Goal: Transaction & Acquisition: Purchase product/service

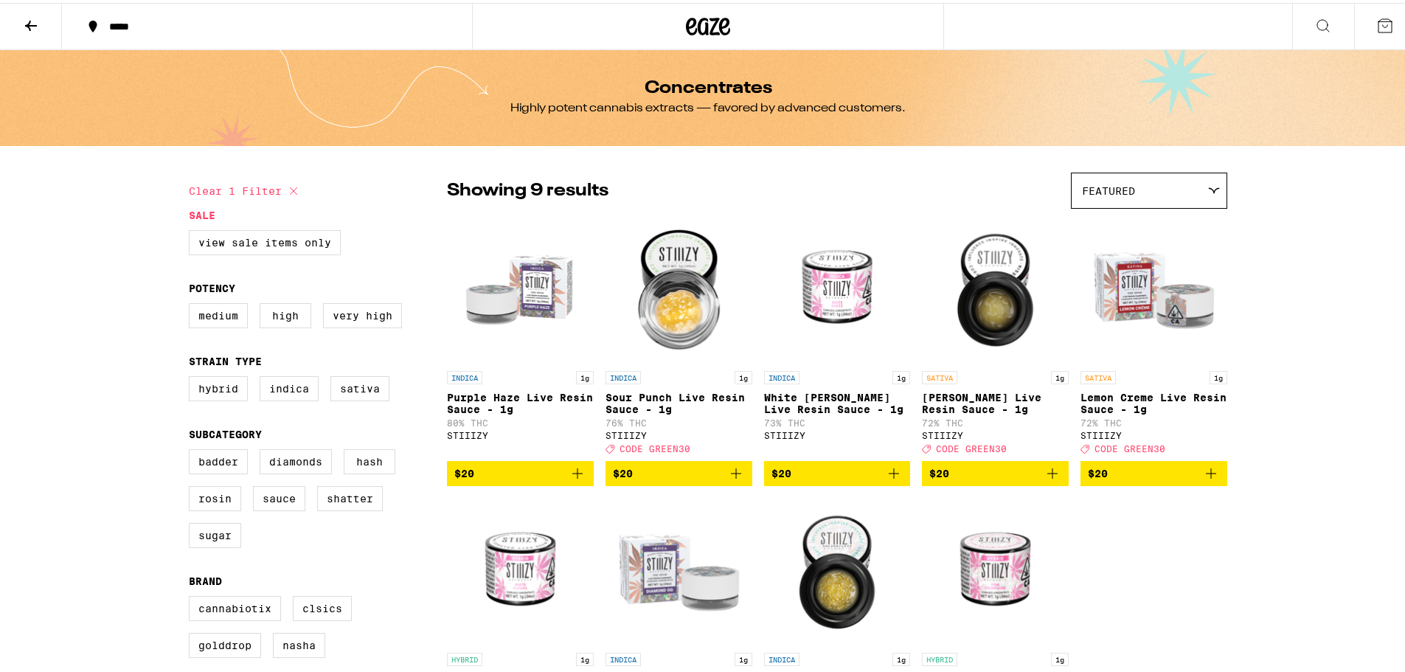
click at [38, 20] on button at bounding box center [31, 24] width 62 height 46
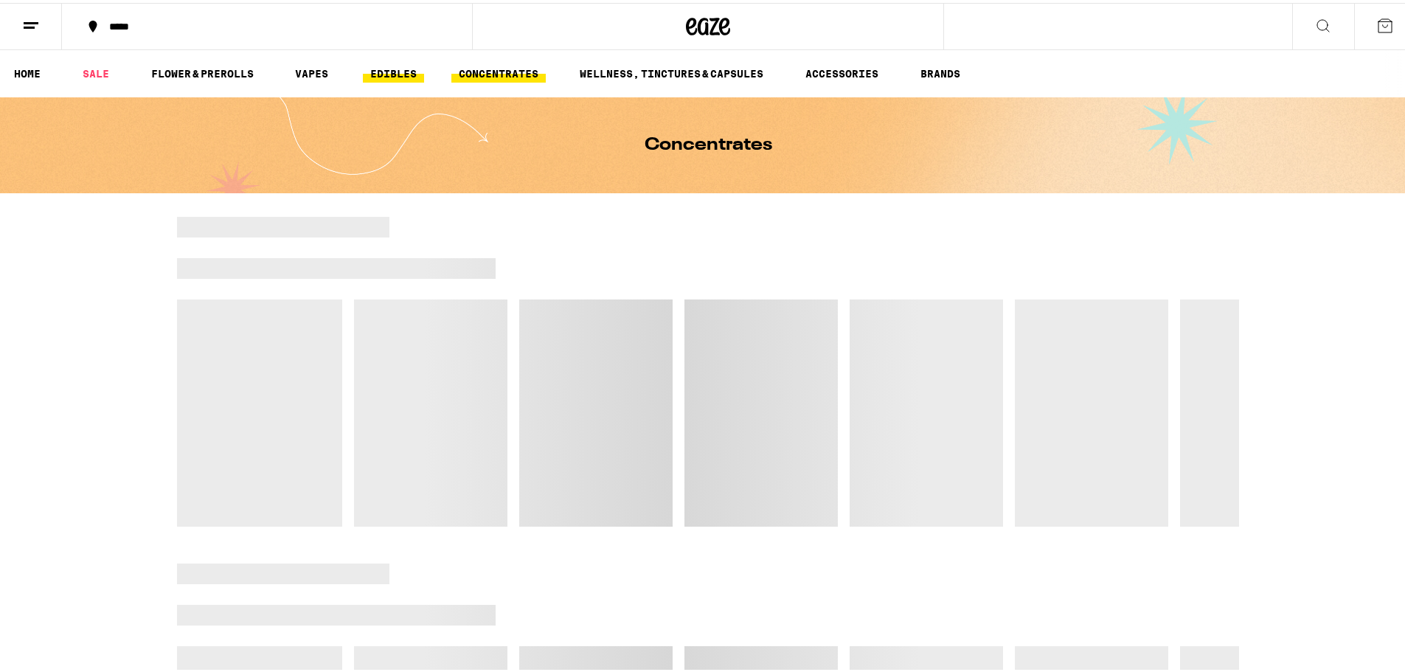
click at [378, 71] on link "EDIBLES" at bounding box center [393, 71] width 61 height 18
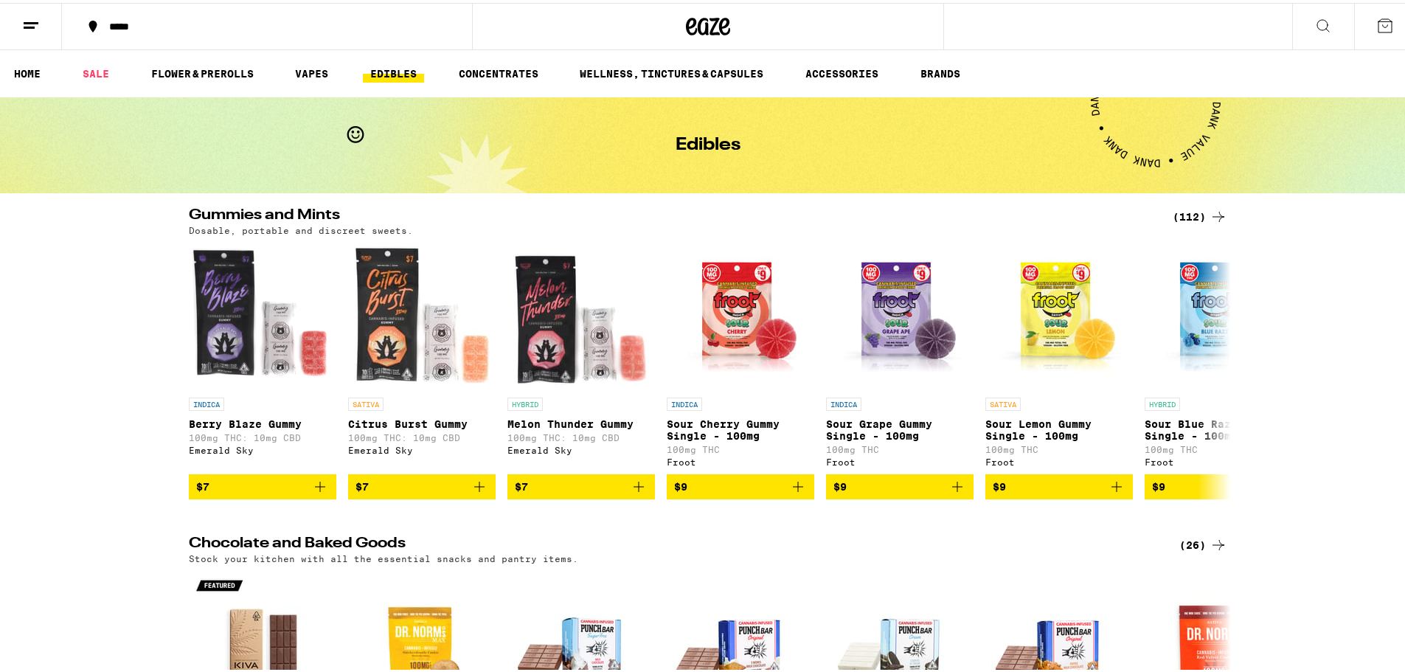
click at [1179, 212] on div "(112)" at bounding box center [1200, 214] width 55 height 18
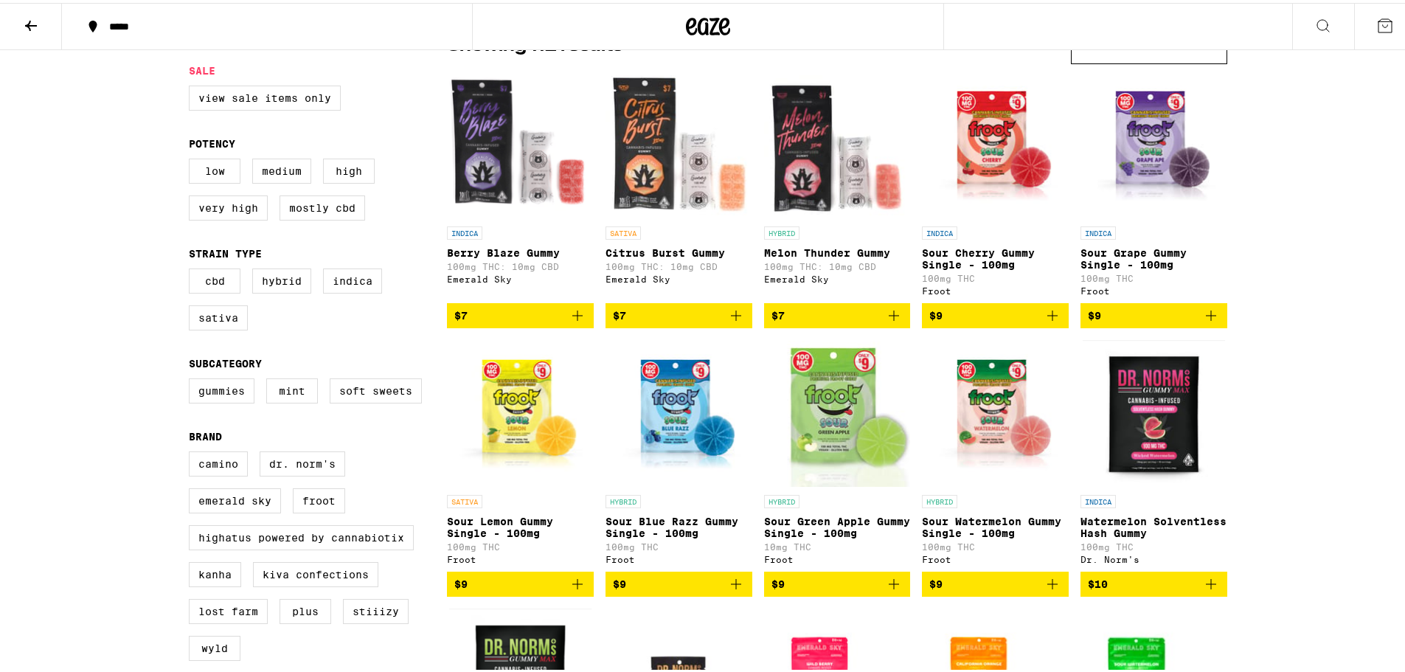
scroll to position [393, 0]
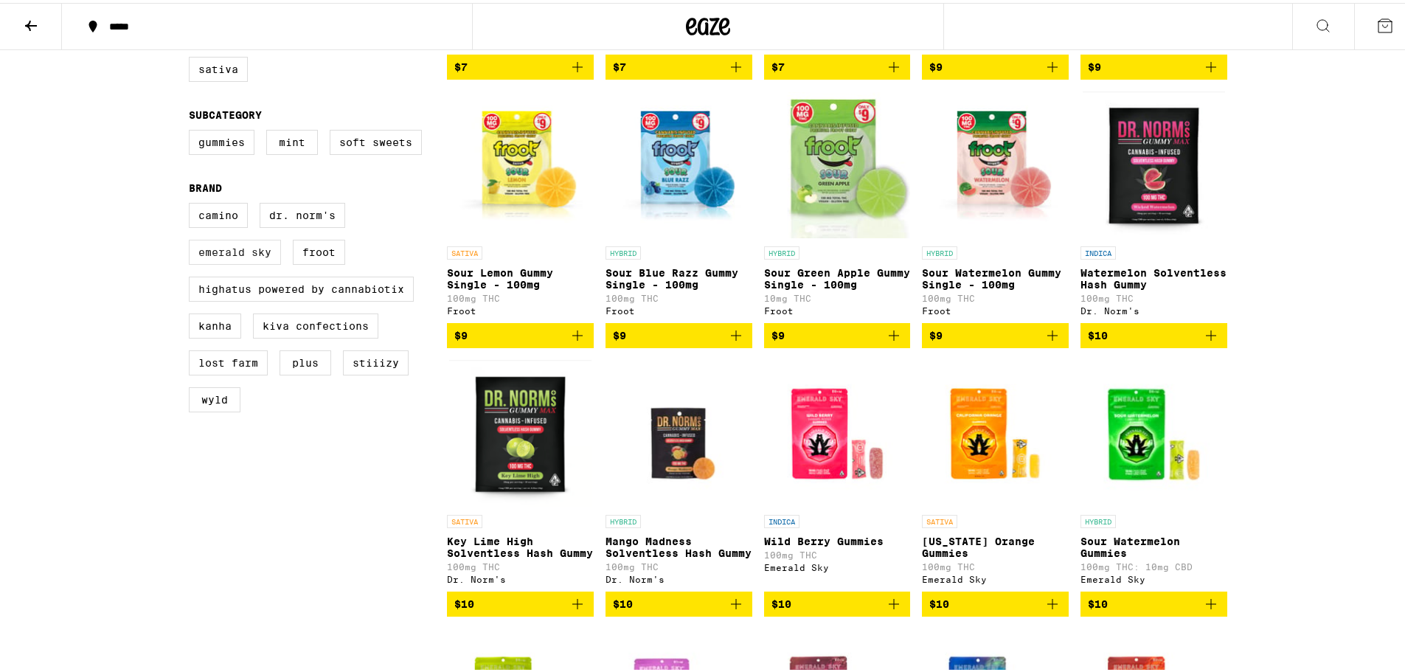
click at [218, 262] on label "Emerald Sky" at bounding box center [235, 249] width 92 height 25
click at [193, 203] on input "Emerald Sky" at bounding box center [192, 202] width 1 height 1
checkbox input "true"
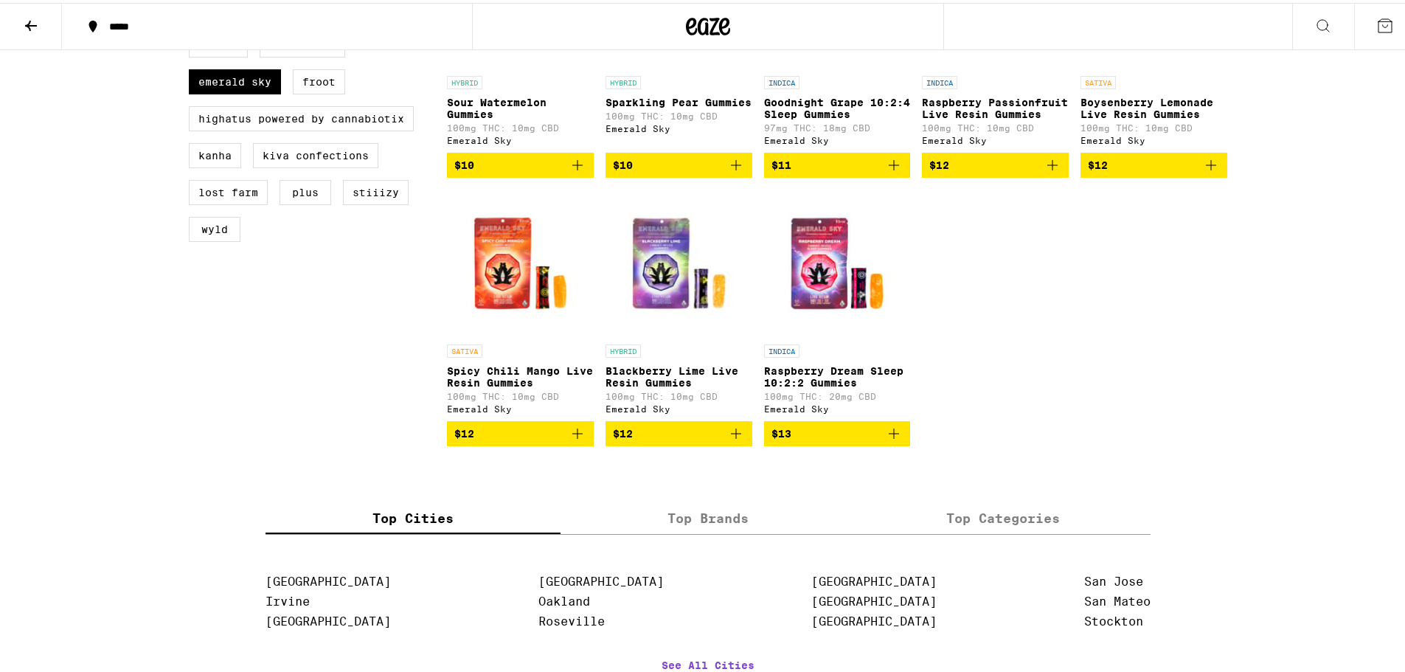
scroll to position [590, 0]
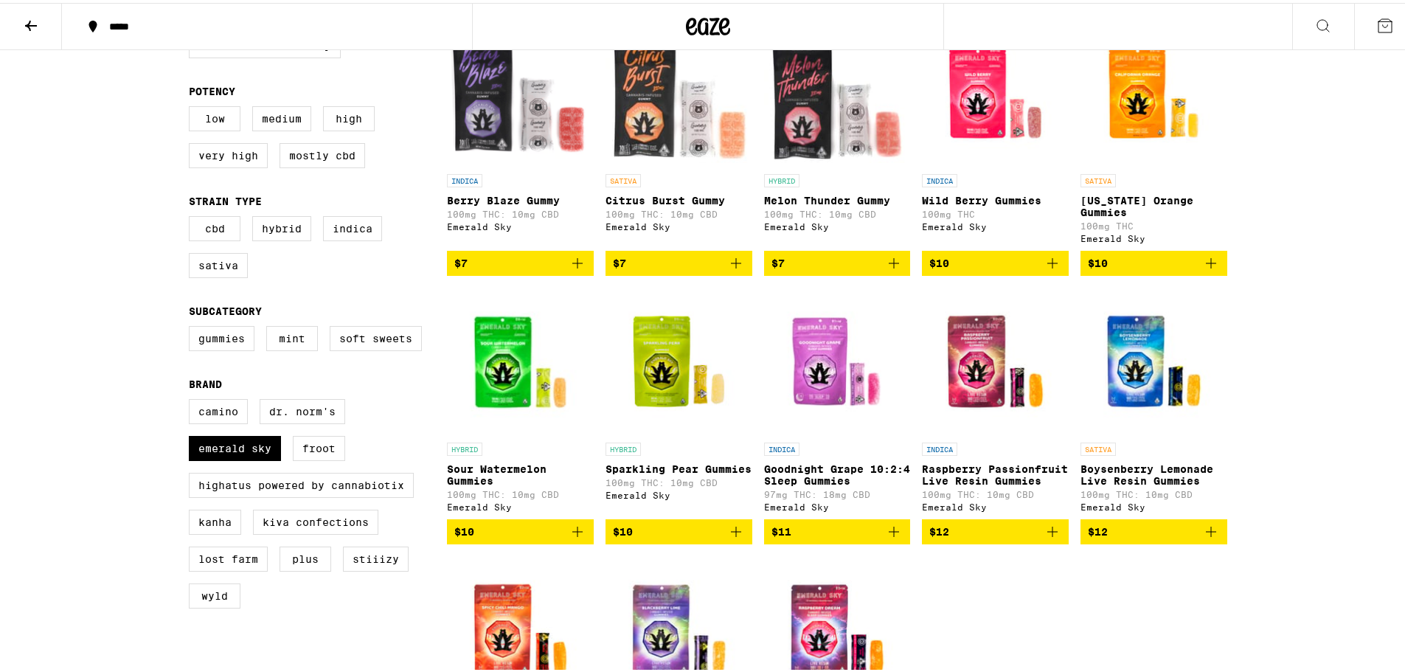
scroll to position [393, 0]
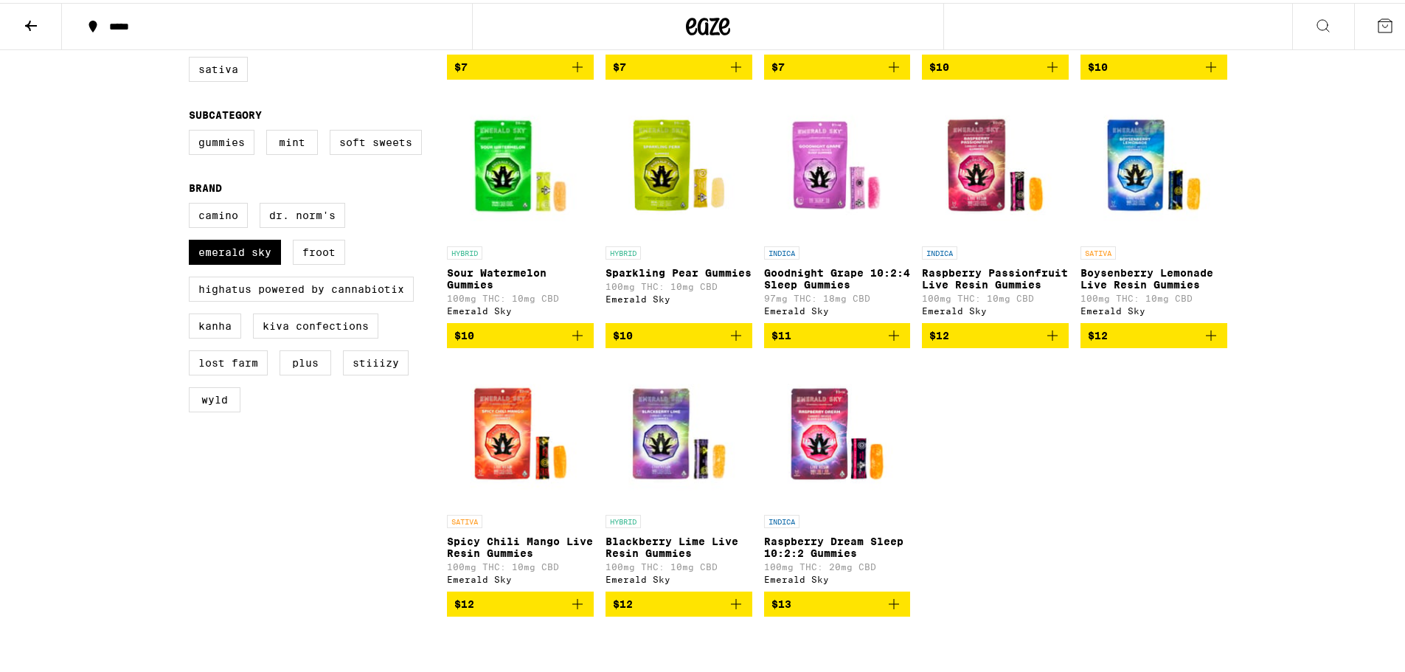
click at [33, 21] on icon at bounding box center [31, 23] width 12 height 10
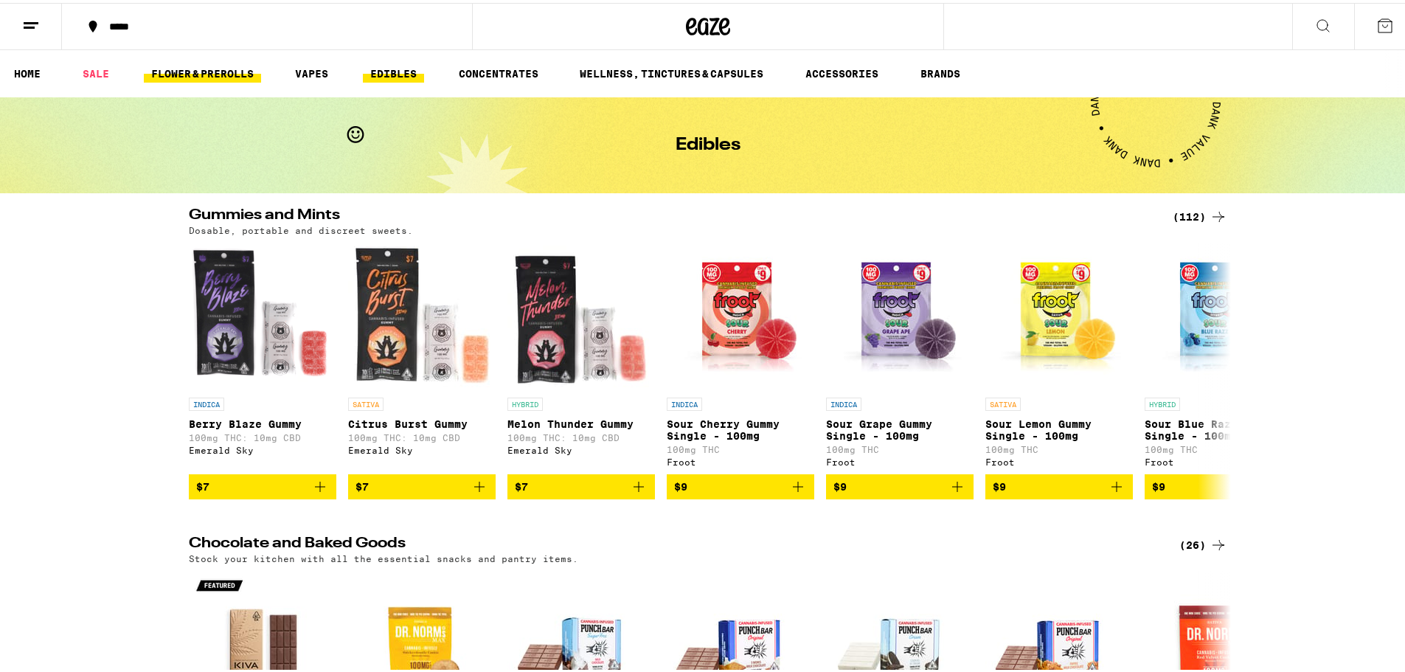
click at [190, 64] on link "FLOWER & PREROLLS" at bounding box center [202, 71] width 117 height 18
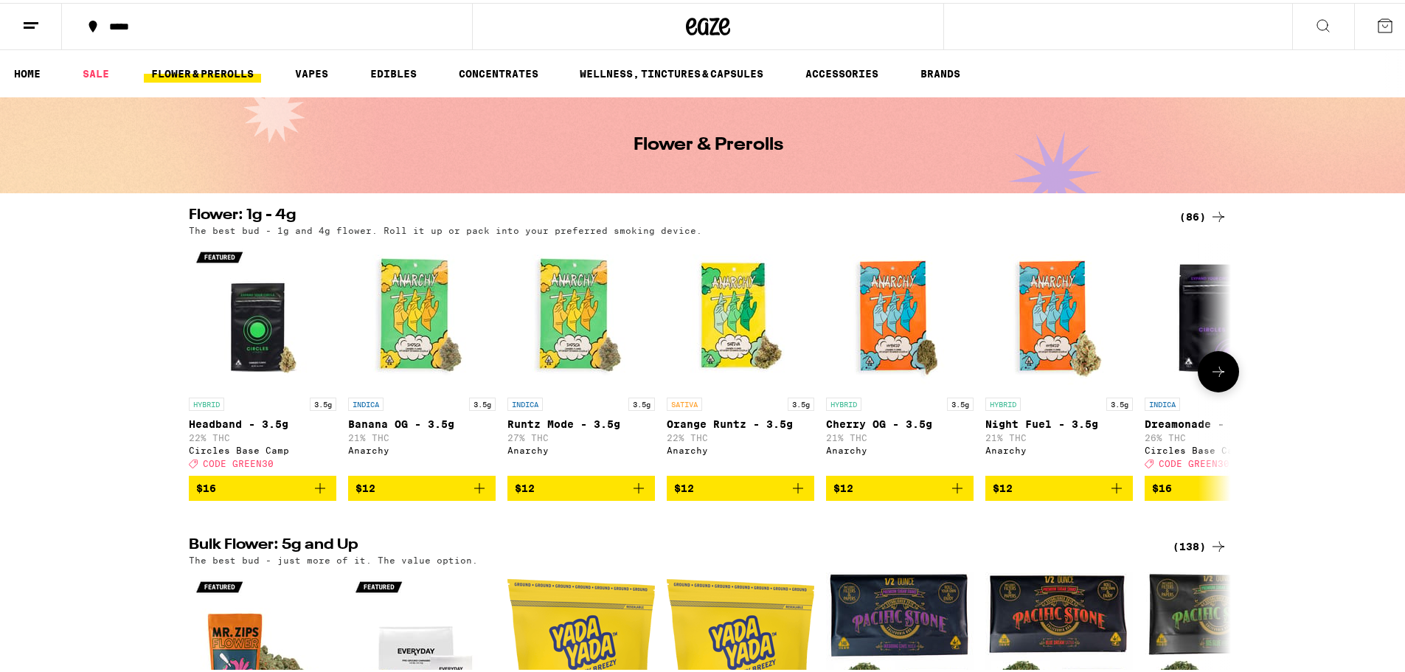
scroll to position [197, 0]
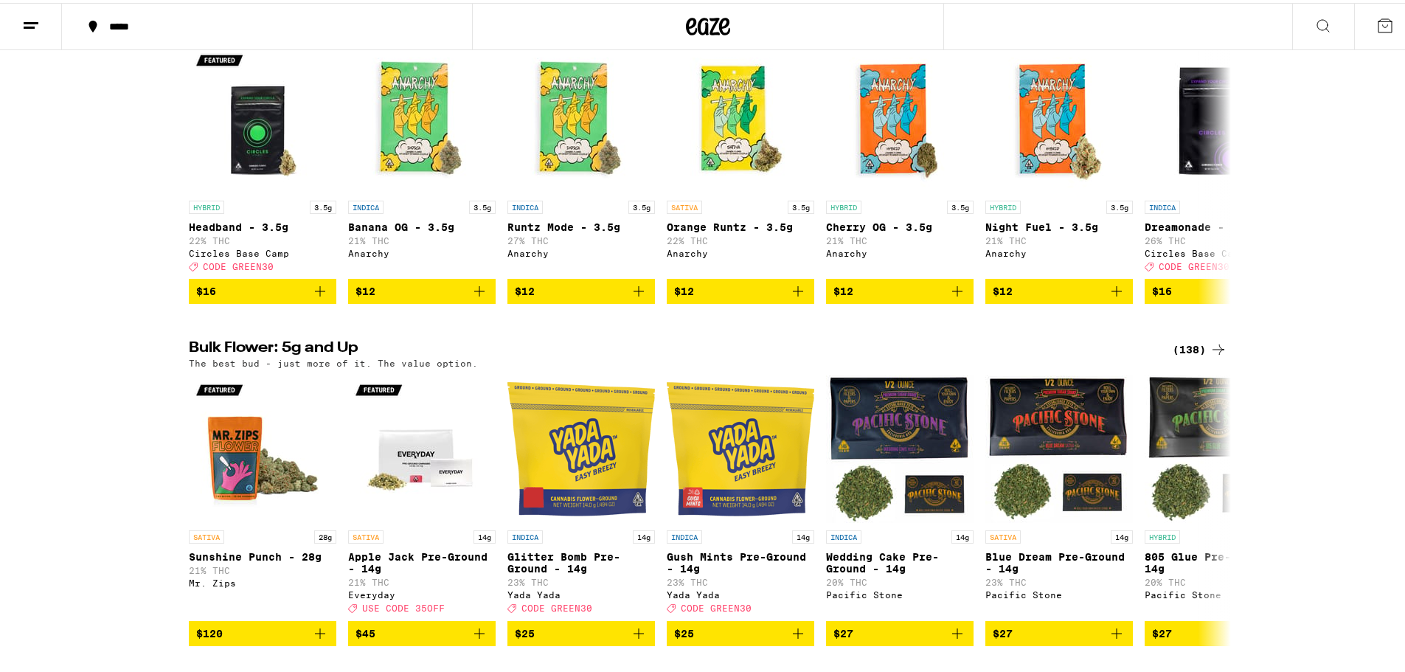
click at [1202, 356] on div "(138)" at bounding box center [1200, 347] width 55 height 18
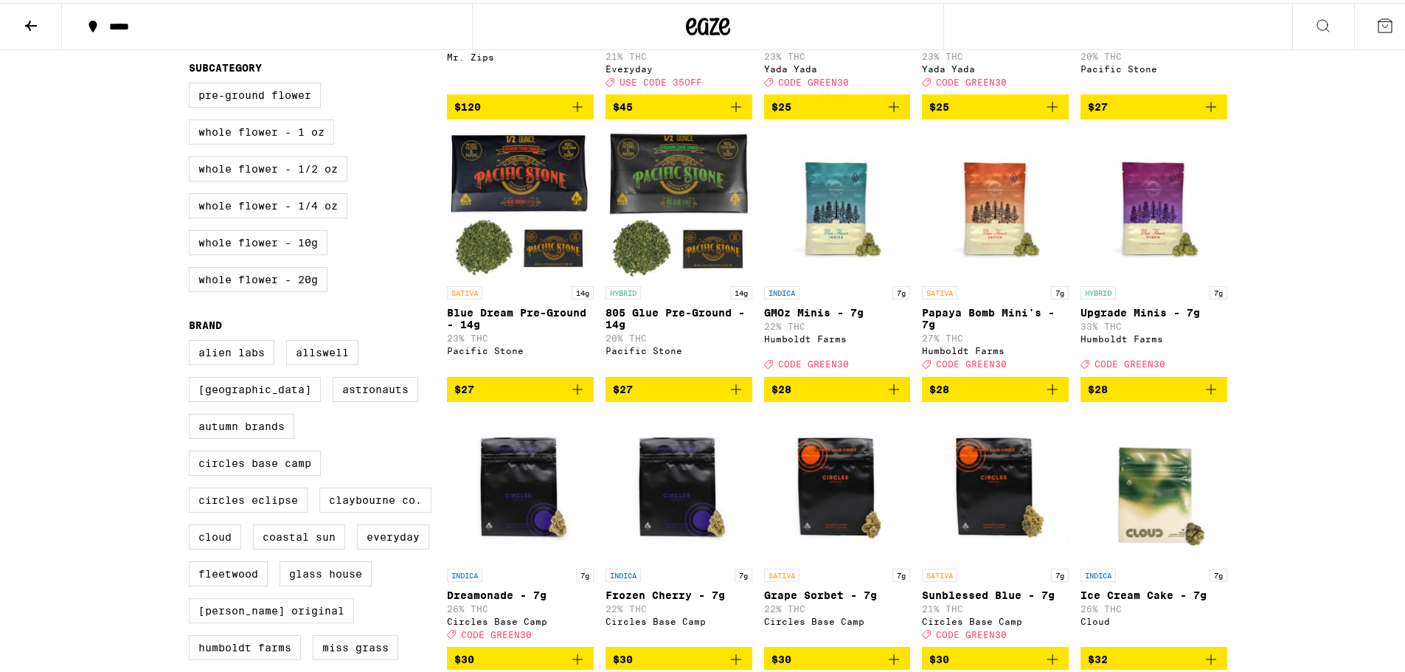
scroll to position [393, 0]
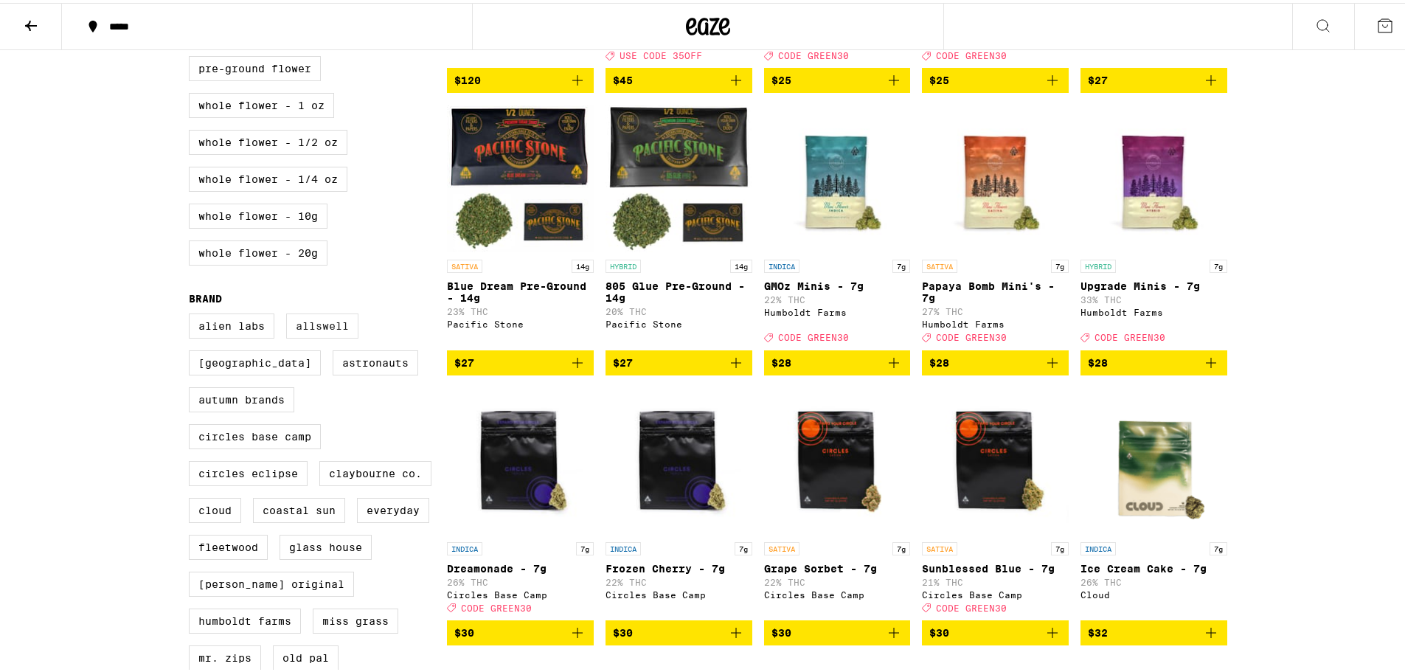
click at [313, 336] on label "Allswell" at bounding box center [322, 323] width 72 height 25
click at [193, 313] on input "Allswell" at bounding box center [192, 313] width 1 height 1
checkbox input "true"
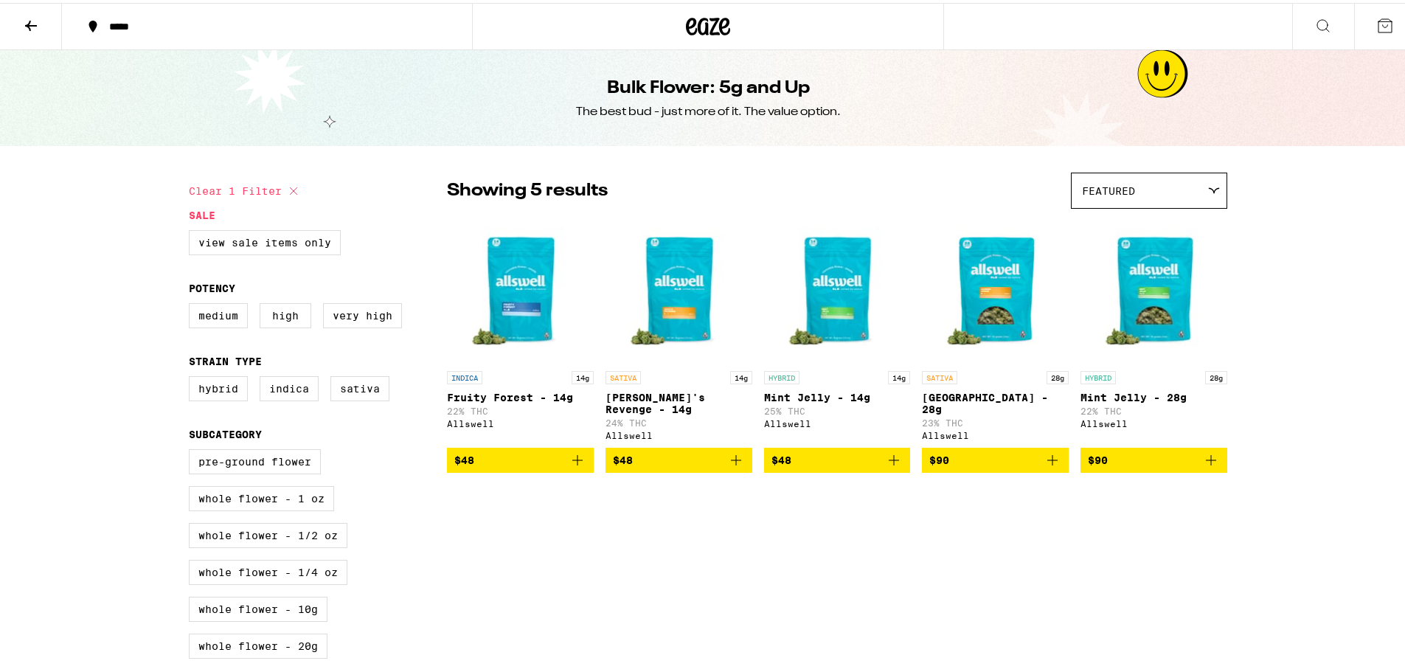
click at [26, 21] on icon at bounding box center [31, 23] width 12 height 10
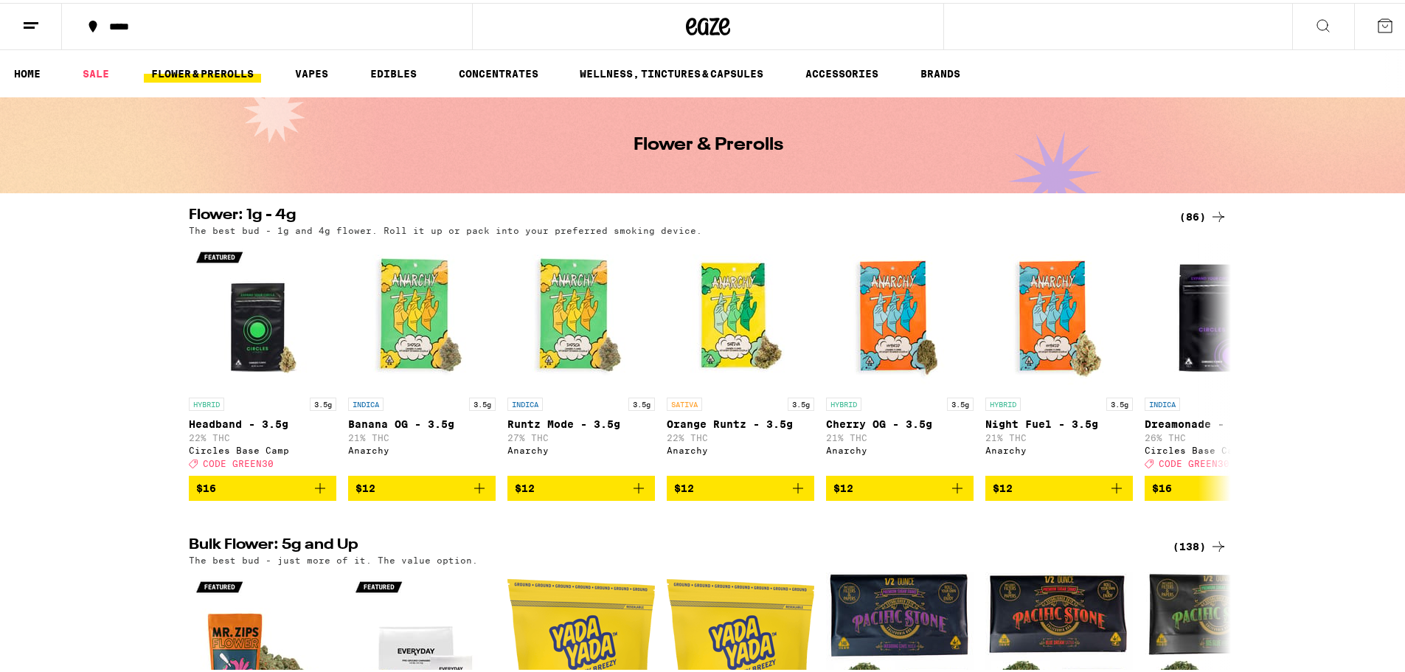
click at [1202, 210] on div "(86)" at bounding box center [1203, 214] width 48 height 18
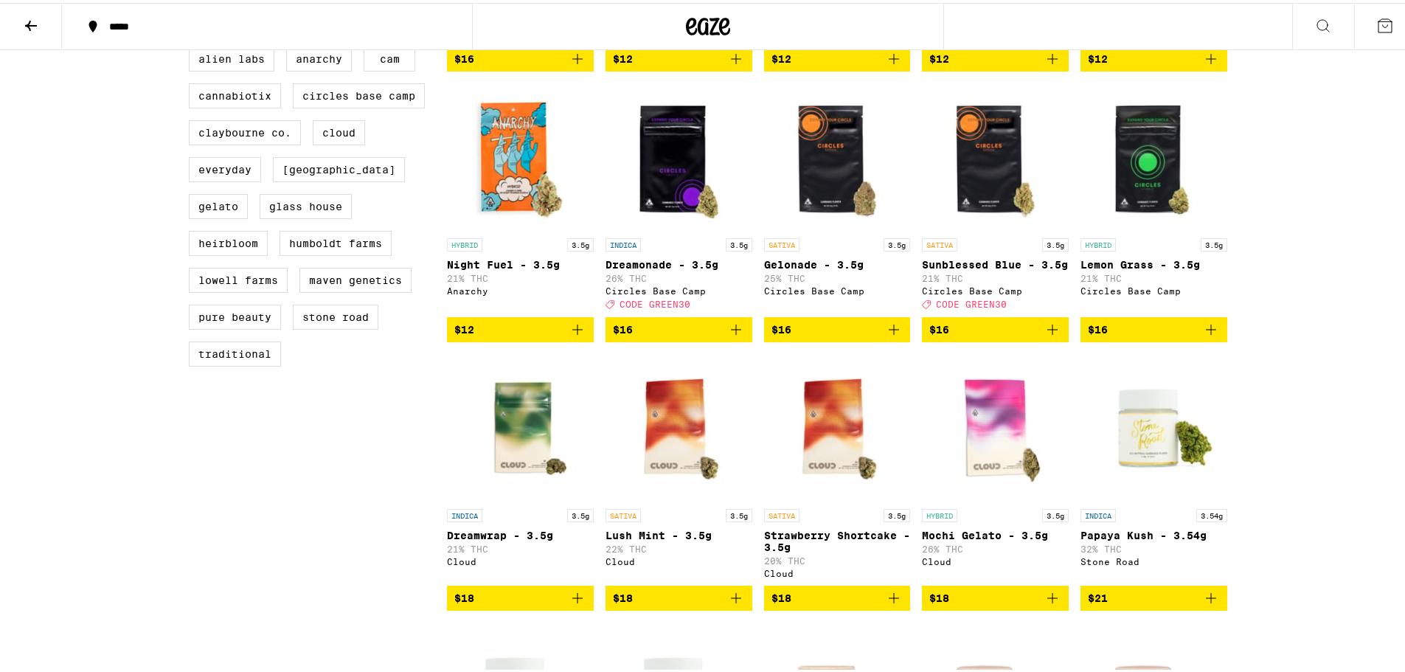
scroll to position [393, 0]
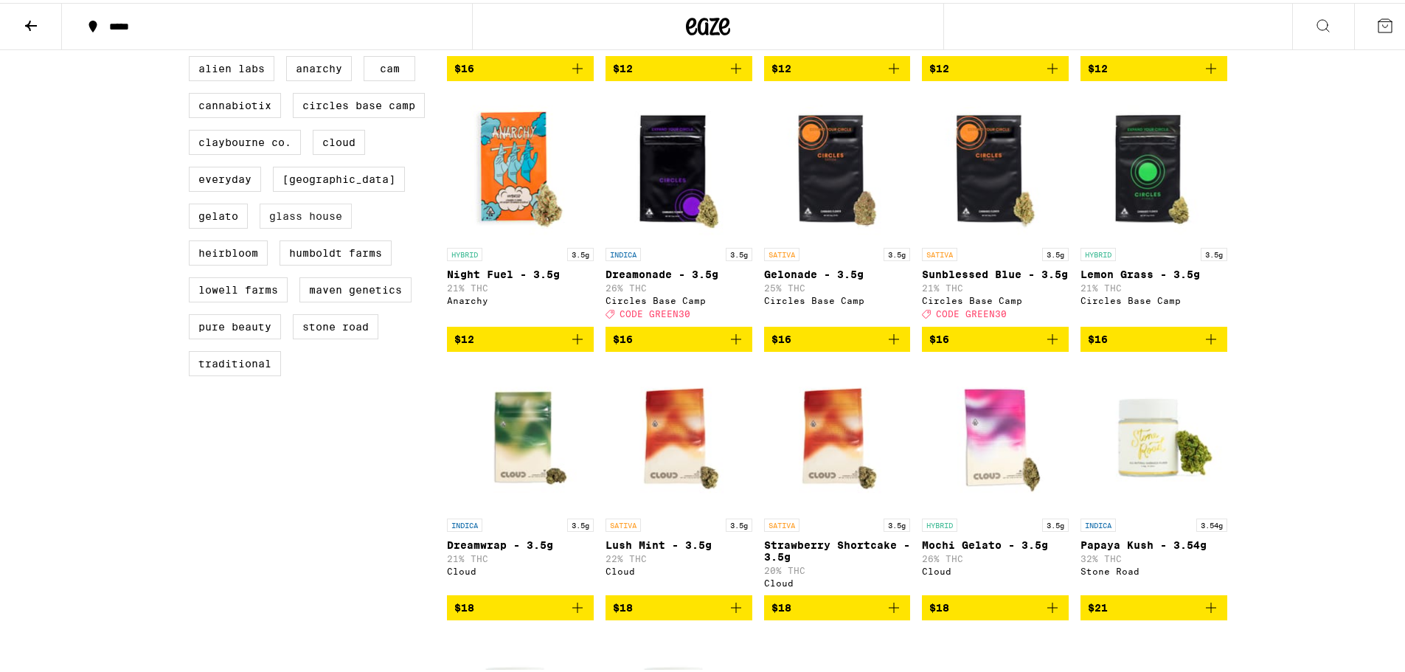
click at [308, 226] on label "Glass House" at bounding box center [306, 213] width 92 height 25
click at [193, 56] on input "Glass House" at bounding box center [192, 55] width 1 height 1
checkbox input "true"
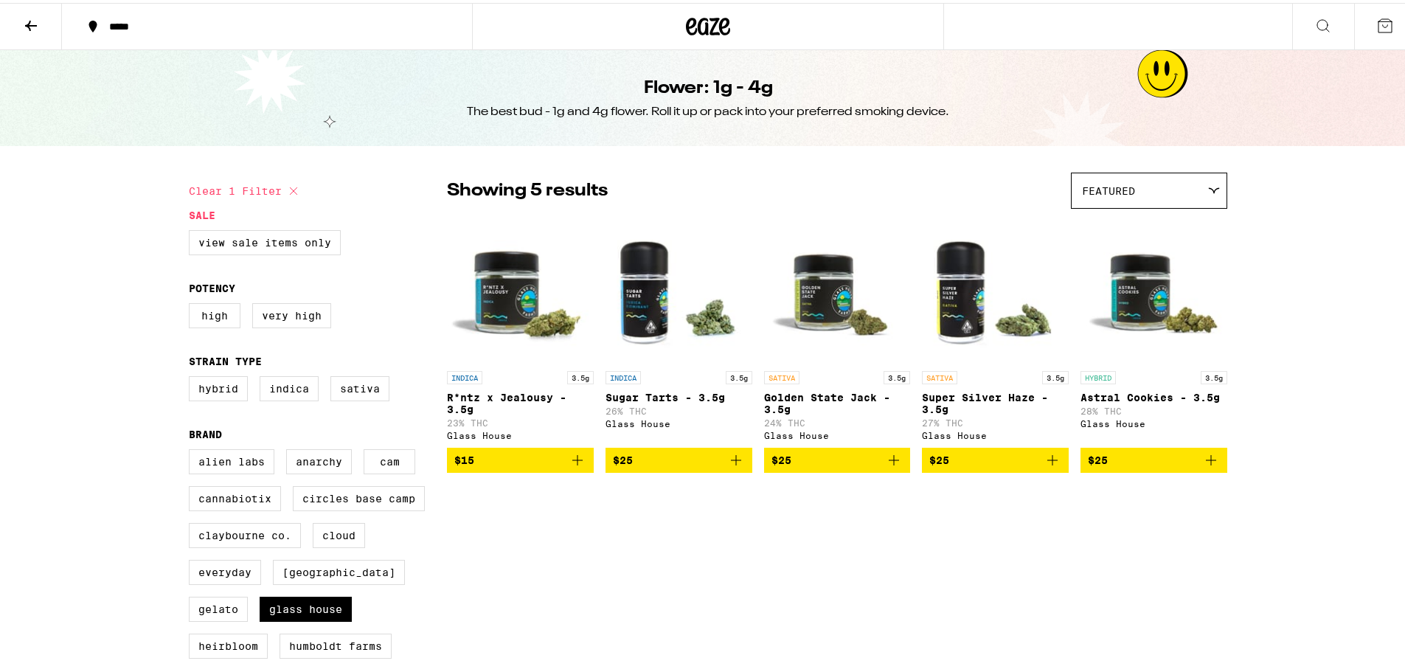
click at [29, 19] on icon at bounding box center [31, 23] width 18 height 18
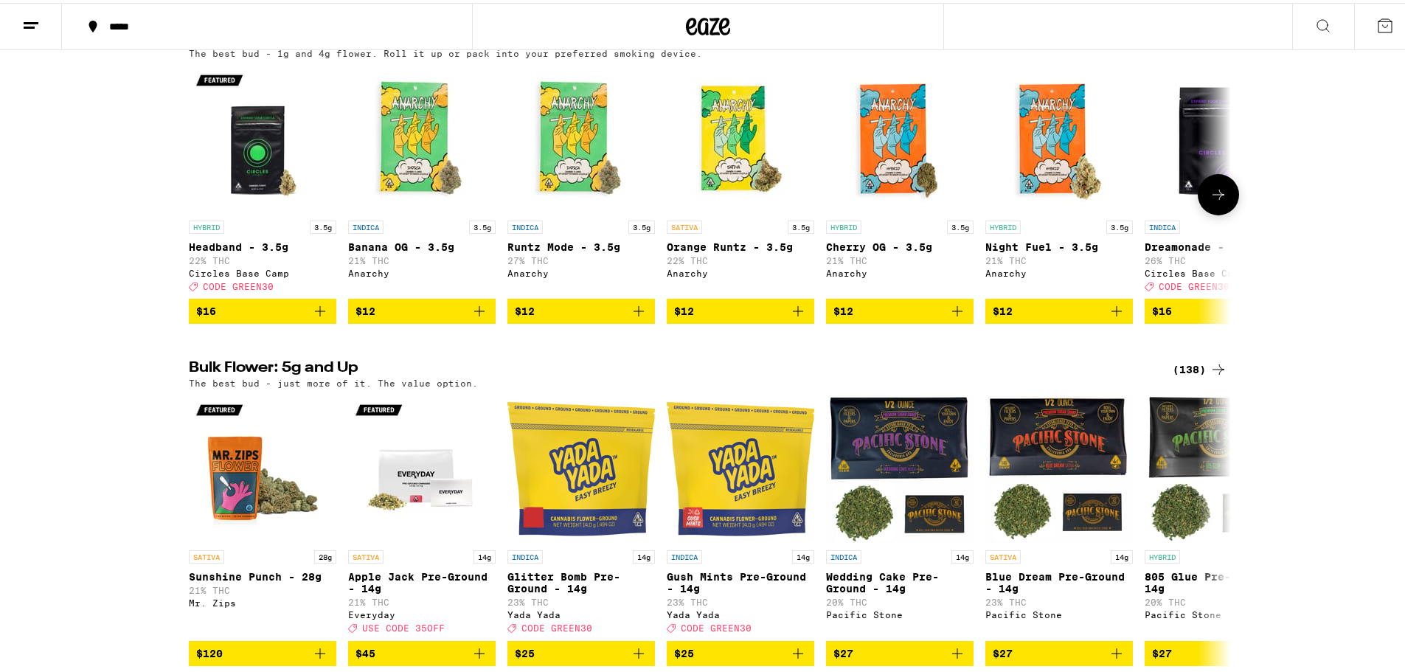
scroll to position [197, 0]
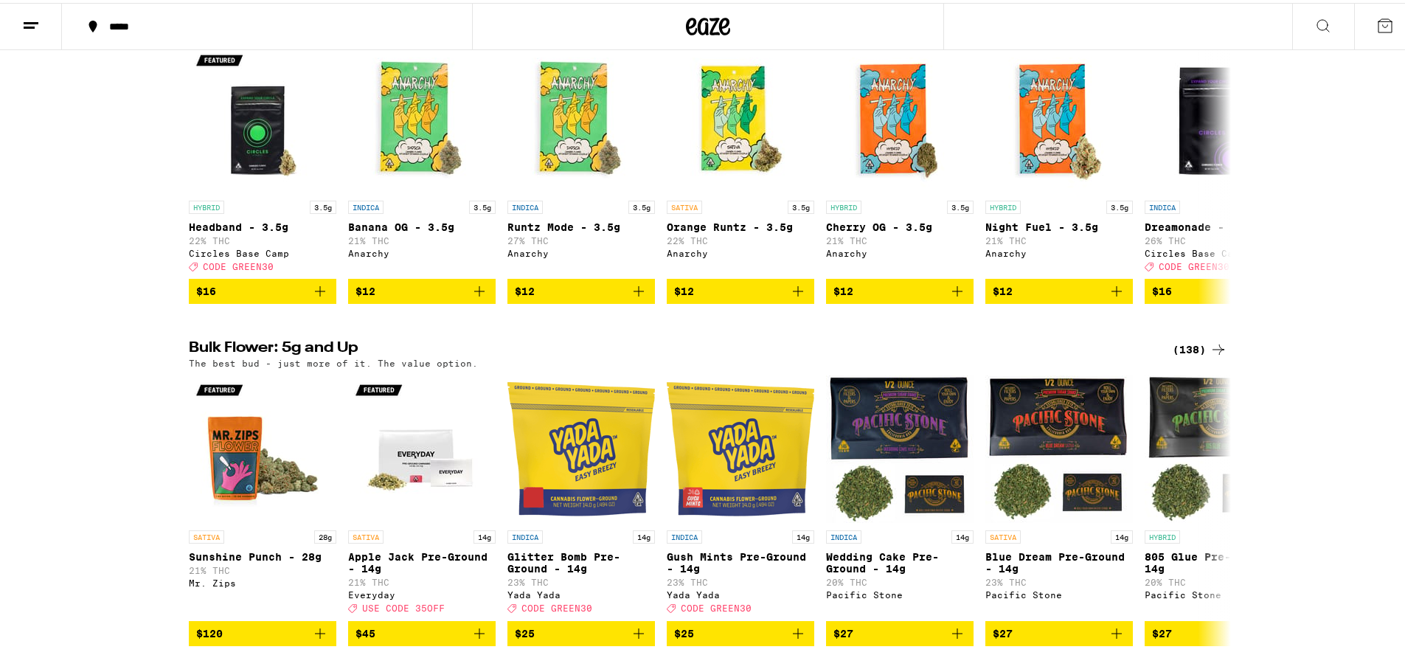
click at [1185, 356] on div "(138)" at bounding box center [1200, 347] width 55 height 18
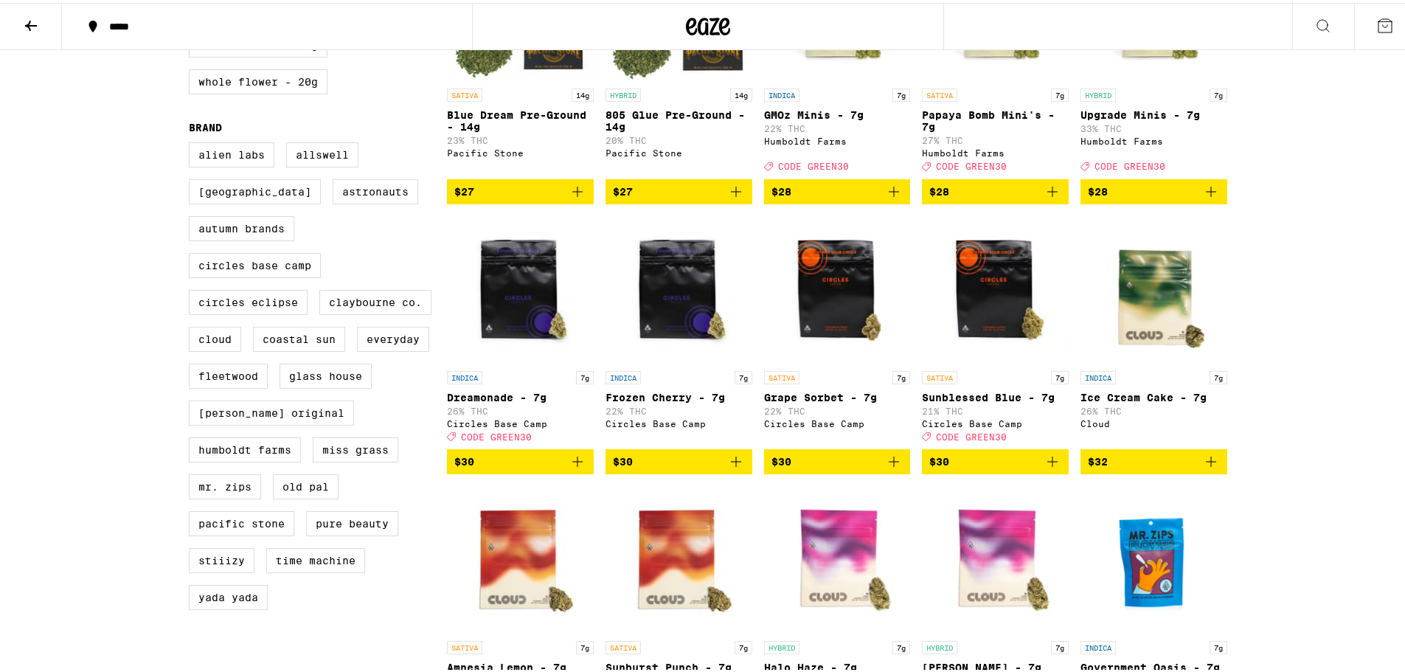
scroll to position [590, 0]
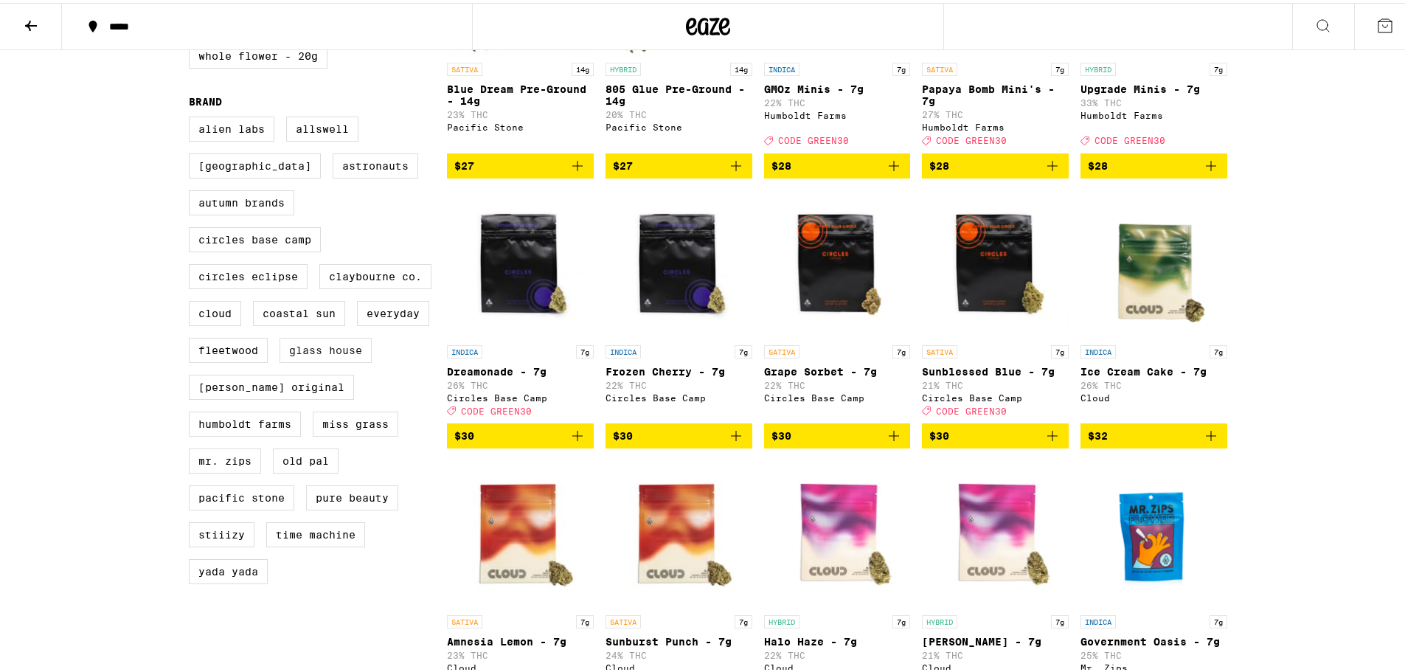
click at [302, 360] on label "Glass House" at bounding box center [326, 347] width 92 height 25
click at [193, 117] on input "Glass House" at bounding box center [192, 116] width 1 height 1
checkbox input "true"
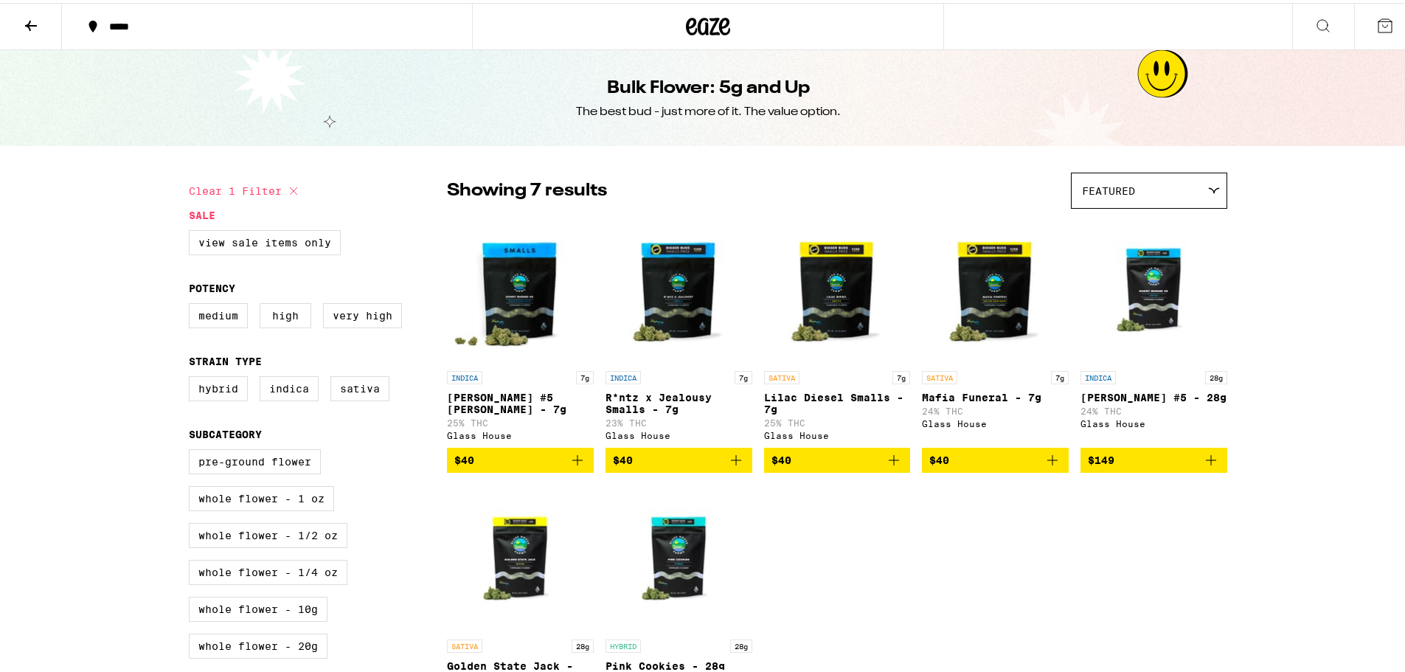
click at [35, 24] on icon at bounding box center [31, 23] width 18 height 18
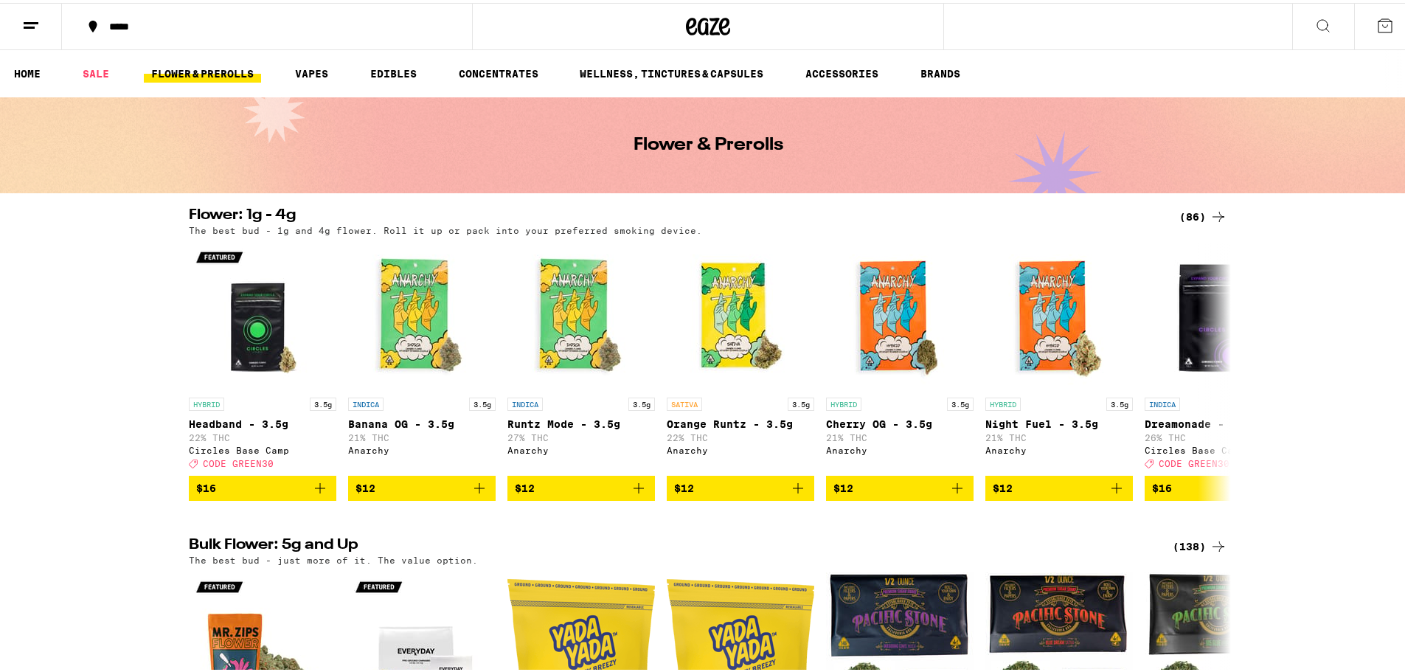
click at [1199, 215] on div "(86)" at bounding box center [1203, 214] width 48 height 18
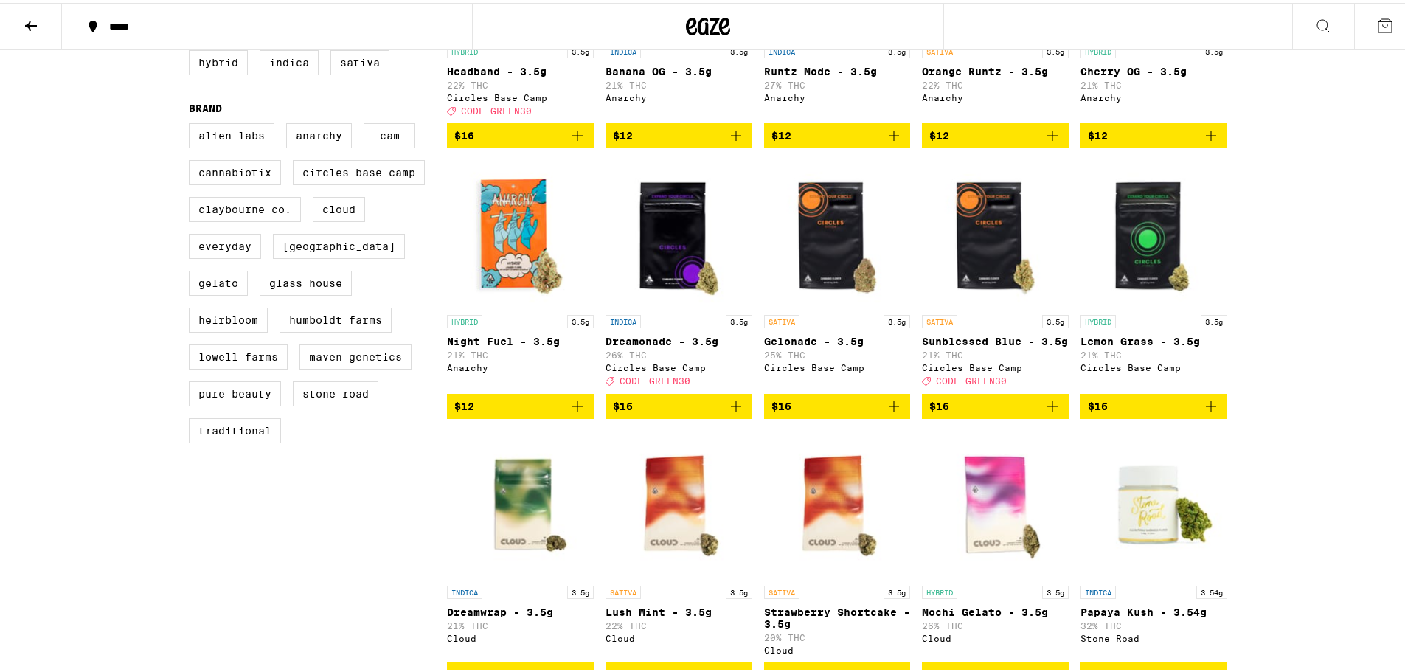
scroll to position [393, 0]
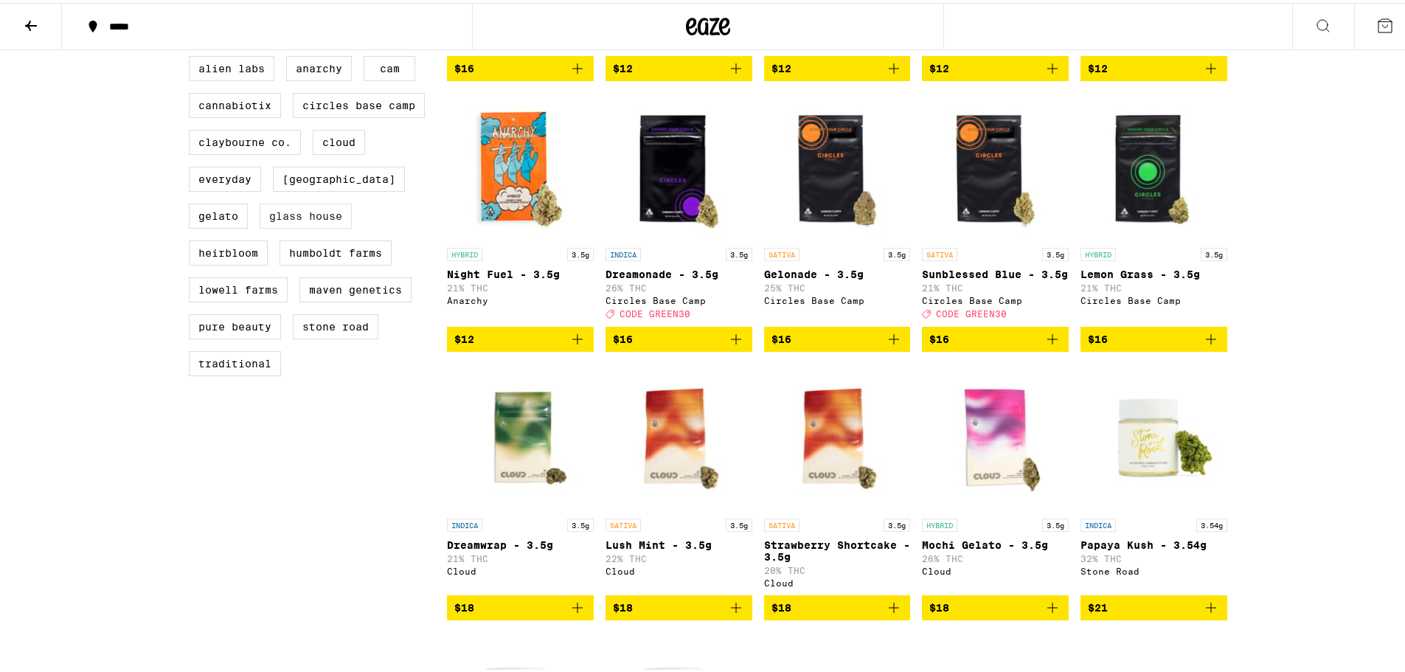
click at [299, 226] on label "Glass House" at bounding box center [306, 213] width 92 height 25
click at [193, 56] on input "Glass House" at bounding box center [192, 55] width 1 height 1
checkbox input "true"
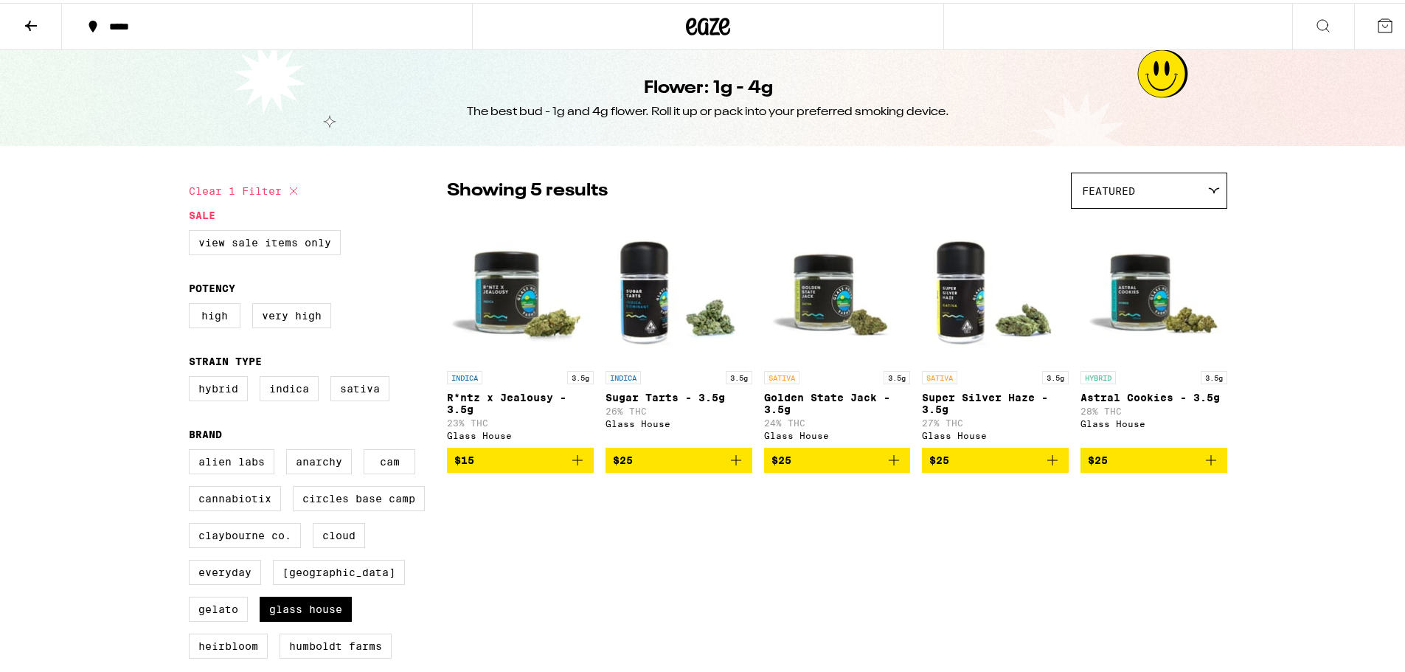
click at [41, 25] on button at bounding box center [31, 24] width 62 height 46
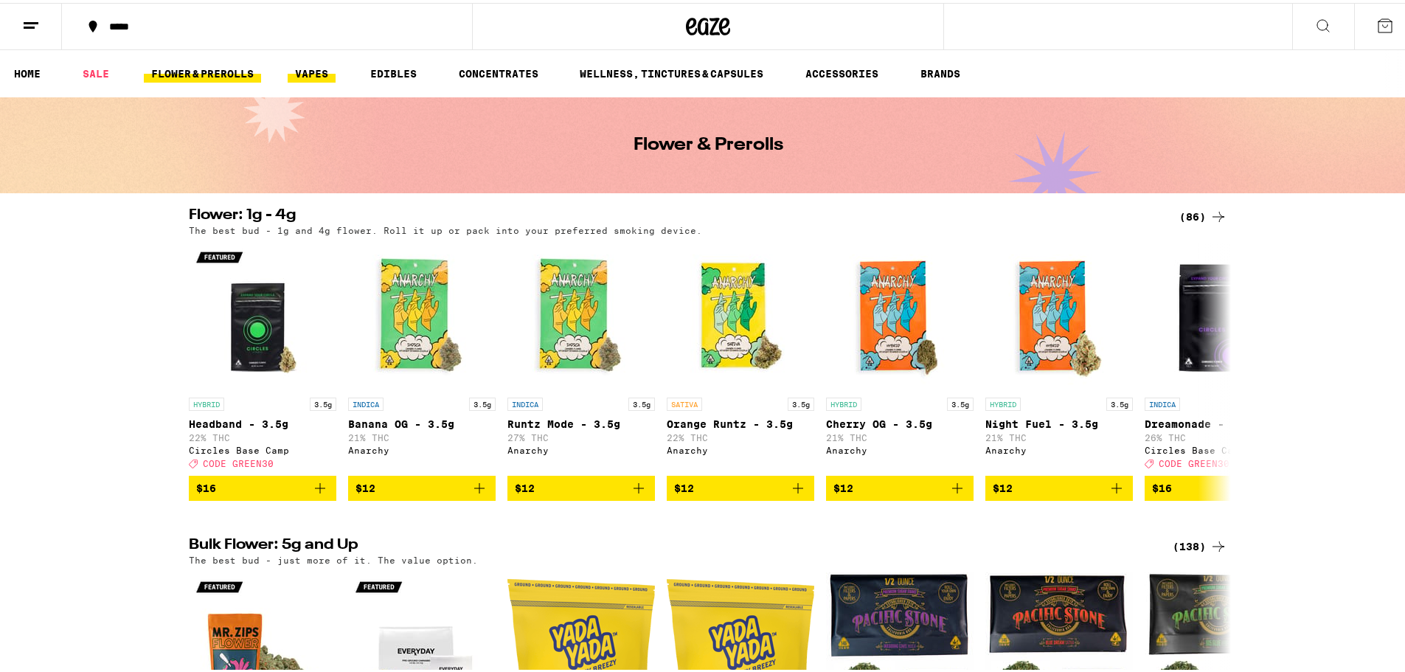
click at [327, 73] on link "VAPES" at bounding box center [312, 71] width 48 height 18
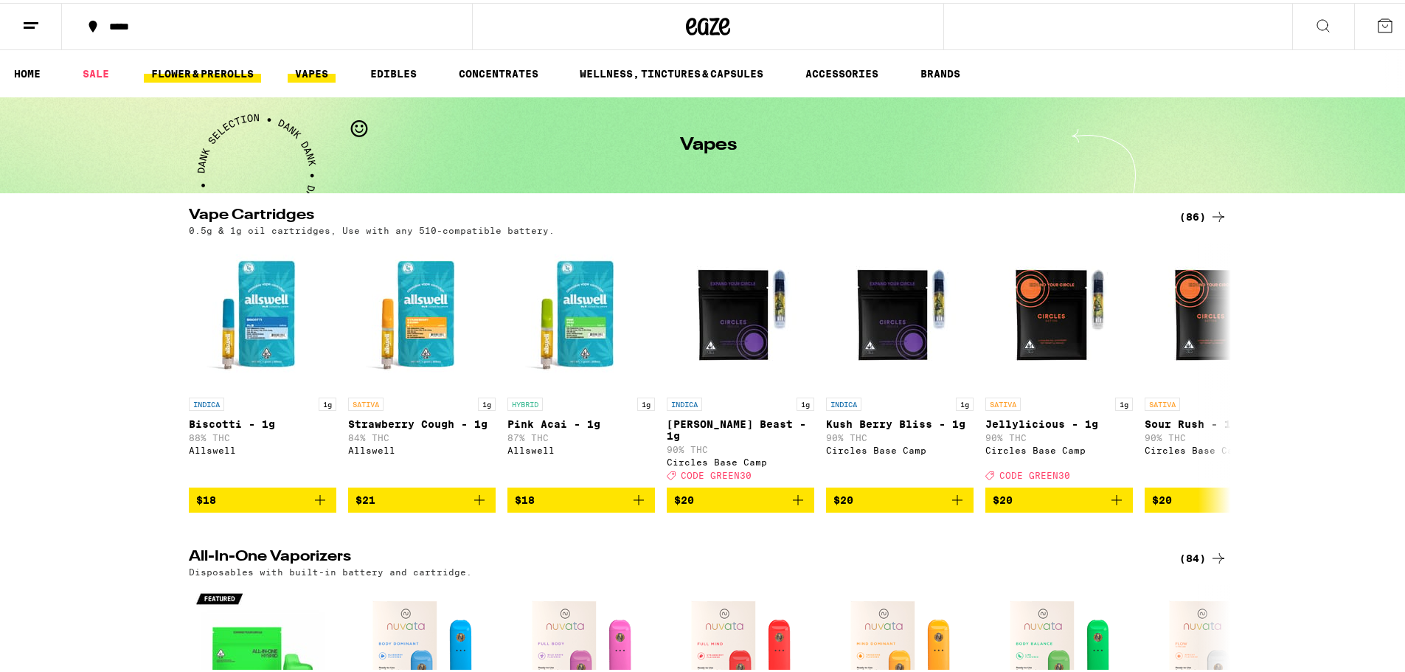
click at [217, 72] on link "FLOWER & PREROLLS" at bounding box center [202, 71] width 117 height 18
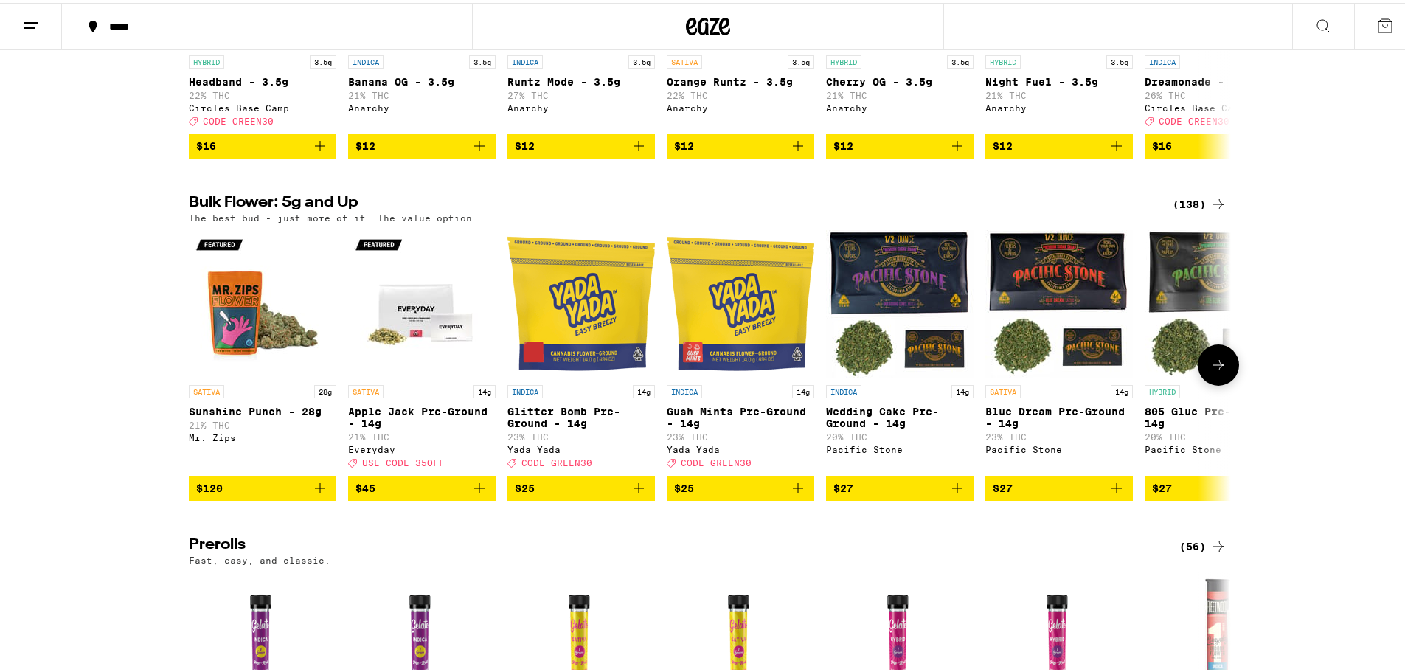
scroll to position [393, 0]
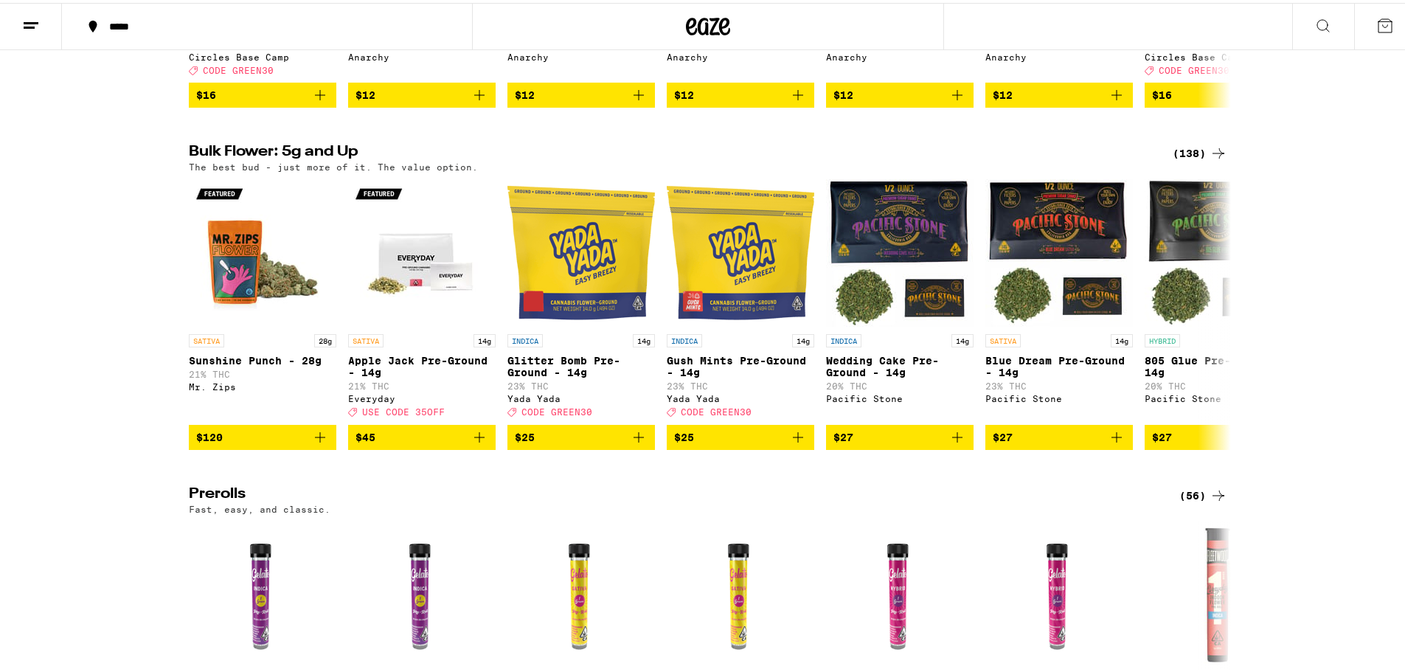
click at [1198, 156] on div "(138)" at bounding box center [1200, 151] width 55 height 18
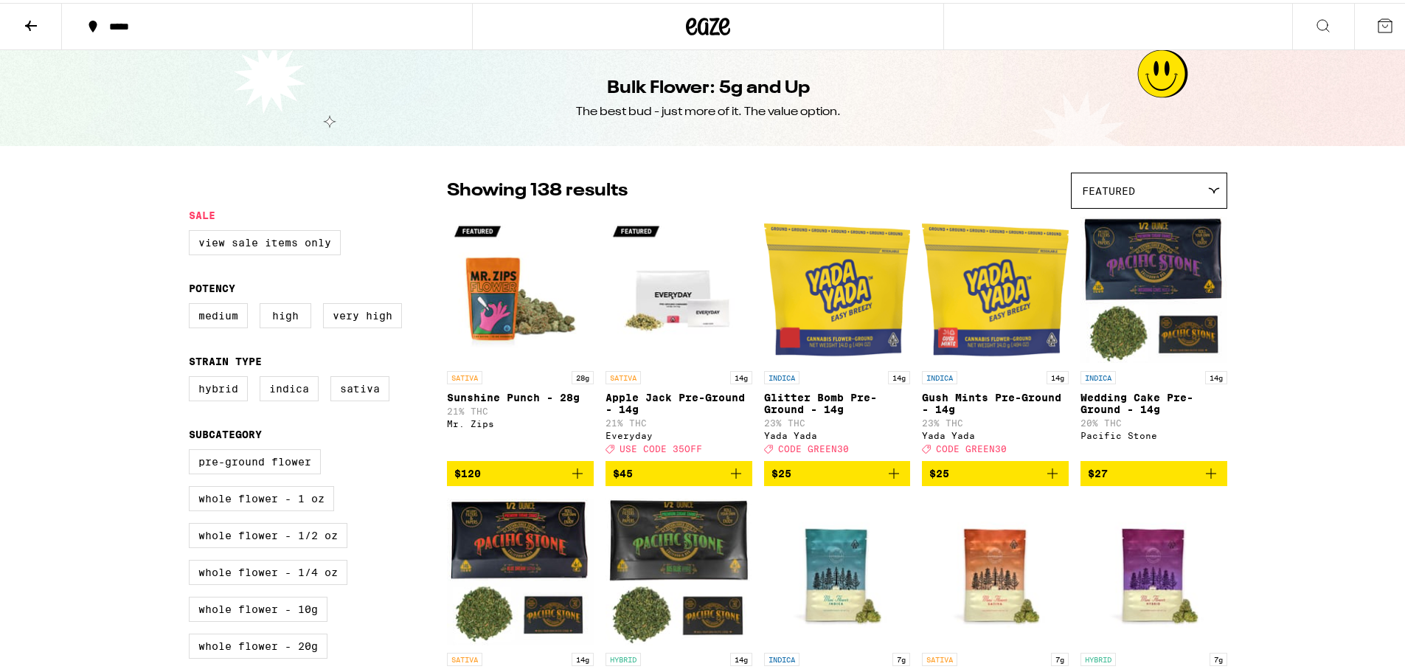
scroll to position [394, 0]
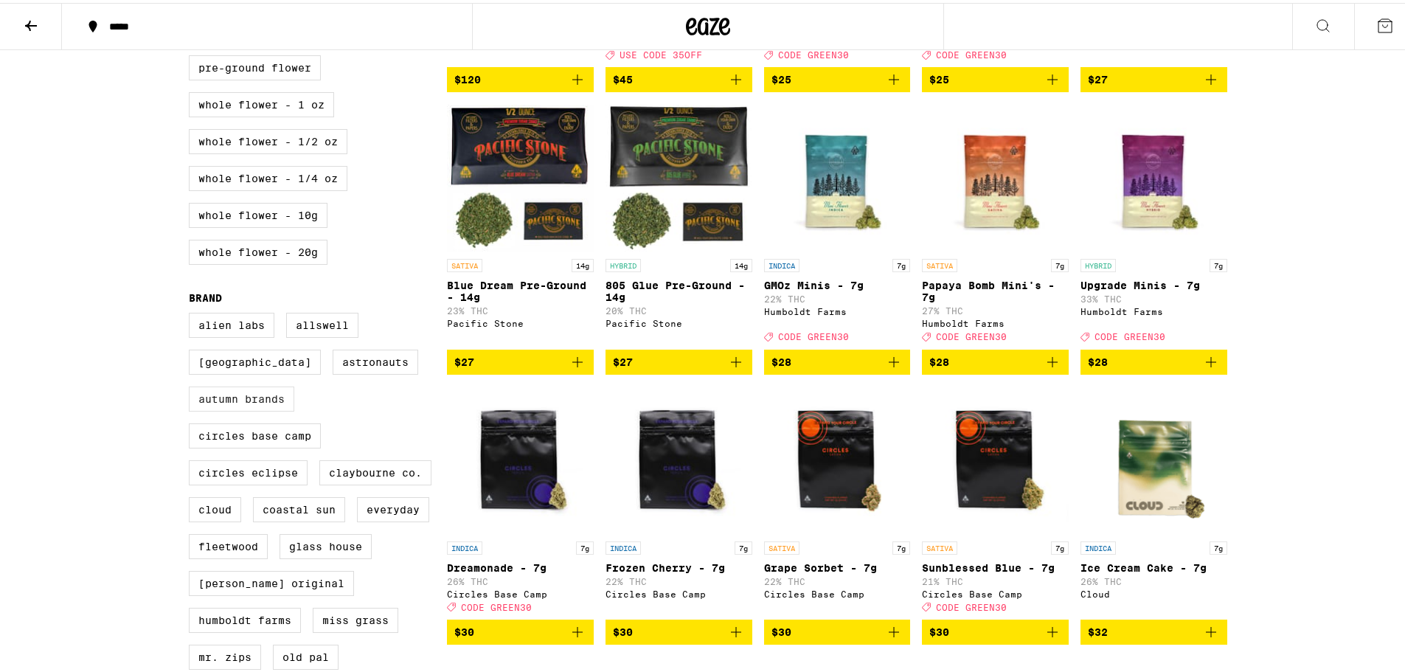
click at [221, 409] on label "Autumn Brands" at bounding box center [241, 396] width 105 height 25
click at [193, 313] on input "Autumn Brands" at bounding box center [192, 312] width 1 height 1
checkbox input "true"
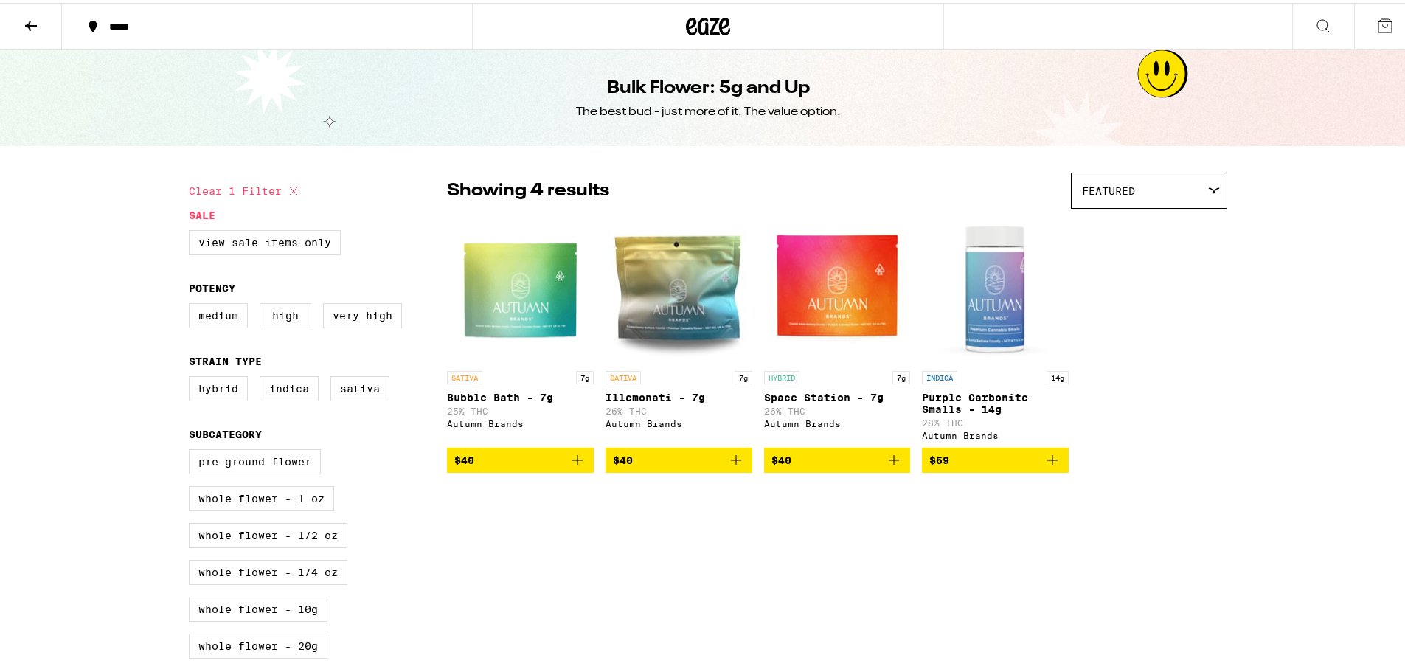
click at [31, 24] on icon at bounding box center [31, 23] width 18 height 18
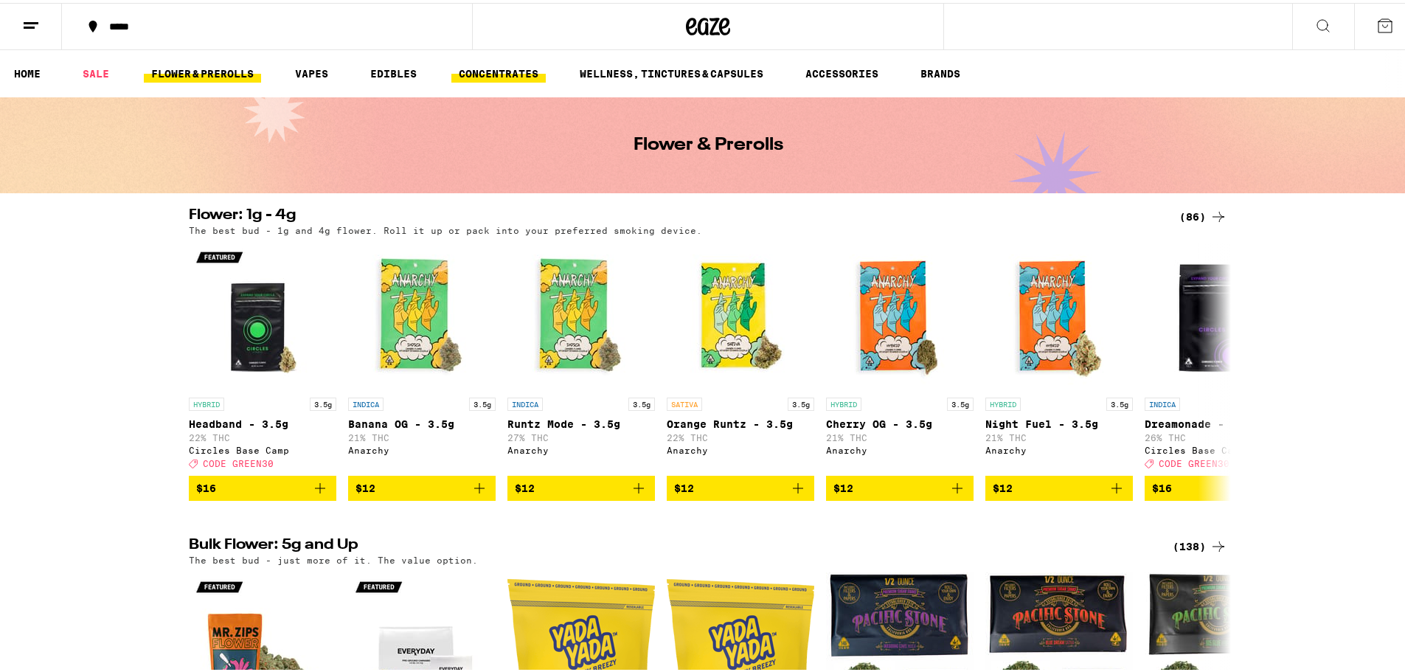
click at [513, 75] on link "CONCENTRATES" at bounding box center [498, 71] width 94 height 18
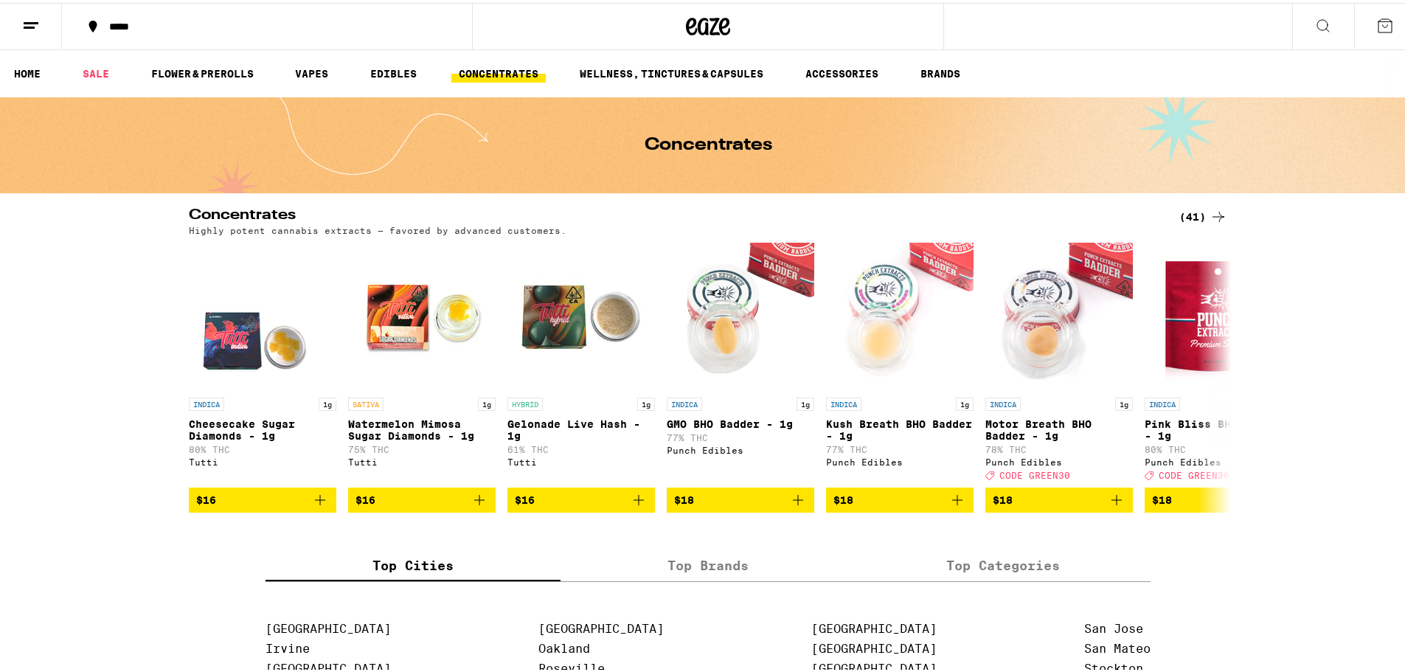
click at [1188, 212] on div "(41)" at bounding box center [1203, 214] width 48 height 18
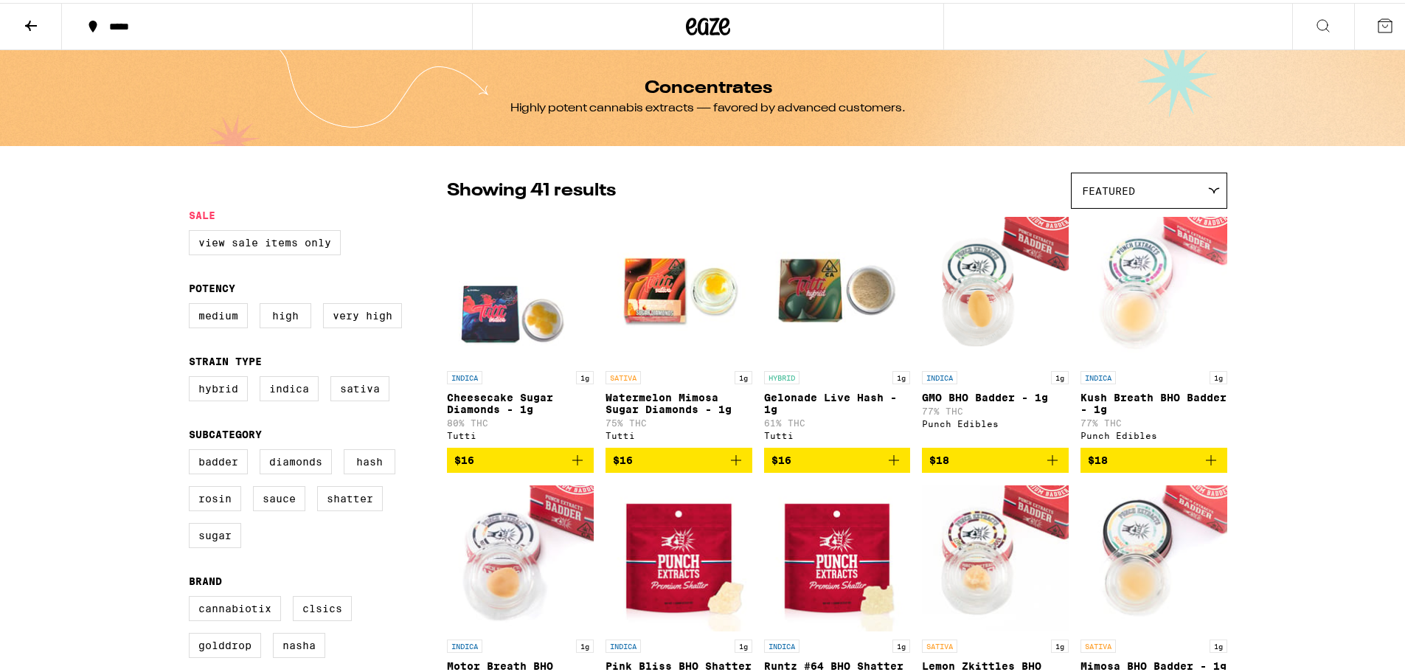
scroll to position [197, 0]
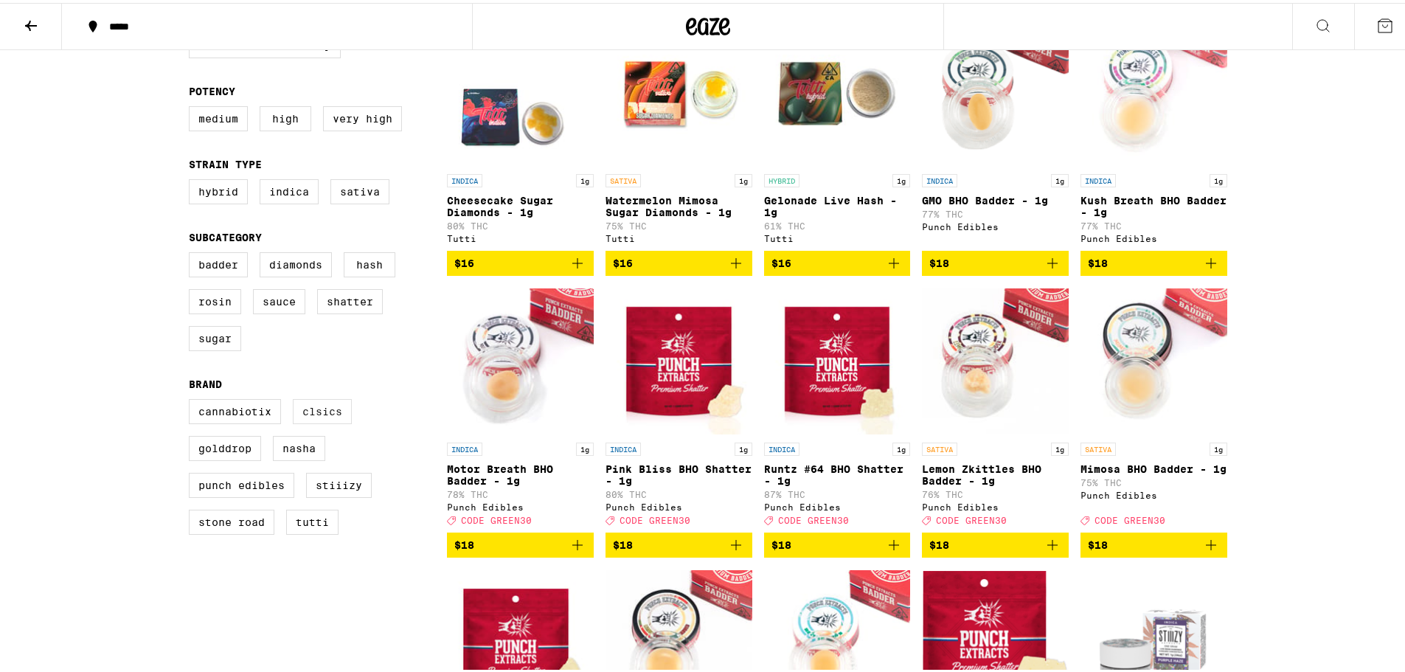
click at [318, 420] on label "CLSICS" at bounding box center [322, 408] width 59 height 25
click at [193, 399] on input "CLSICS" at bounding box center [192, 398] width 1 height 1
checkbox input "true"
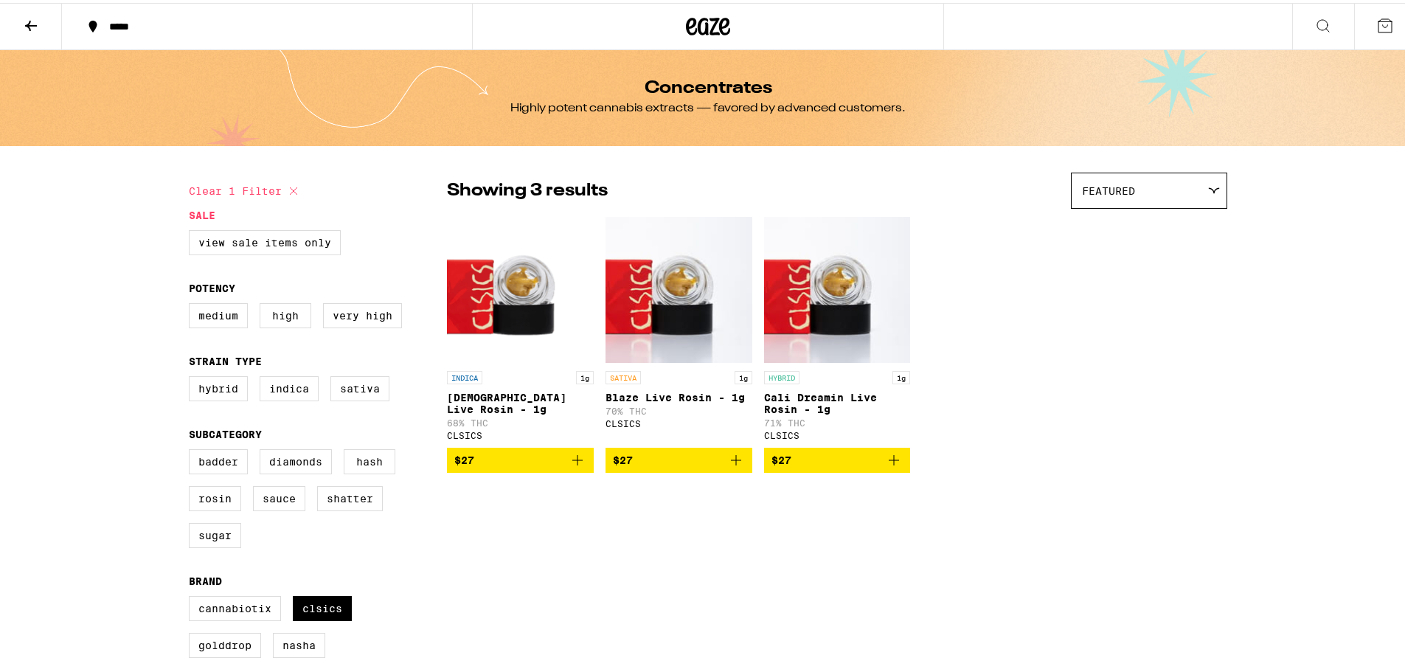
click at [36, 27] on icon at bounding box center [31, 23] width 18 height 18
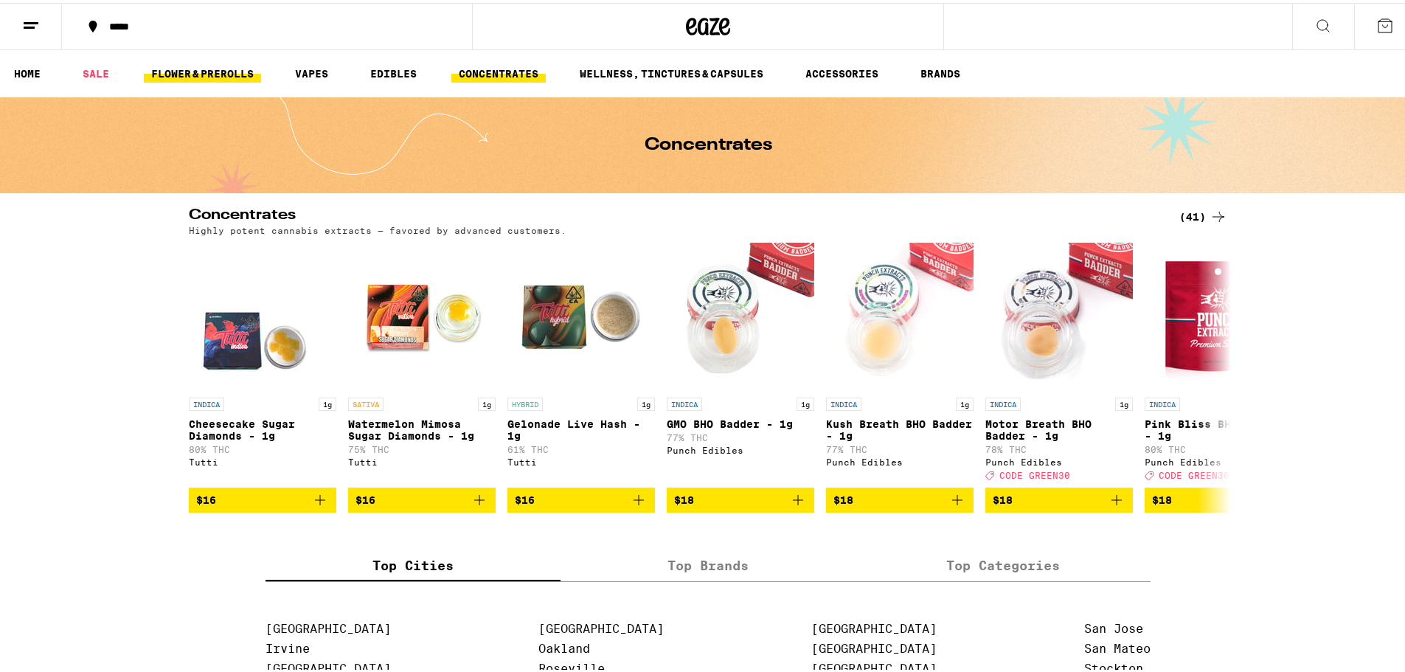
click at [215, 69] on link "FLOWER & PREROLLS" at bounding box center [202, 71] width 117 height 18
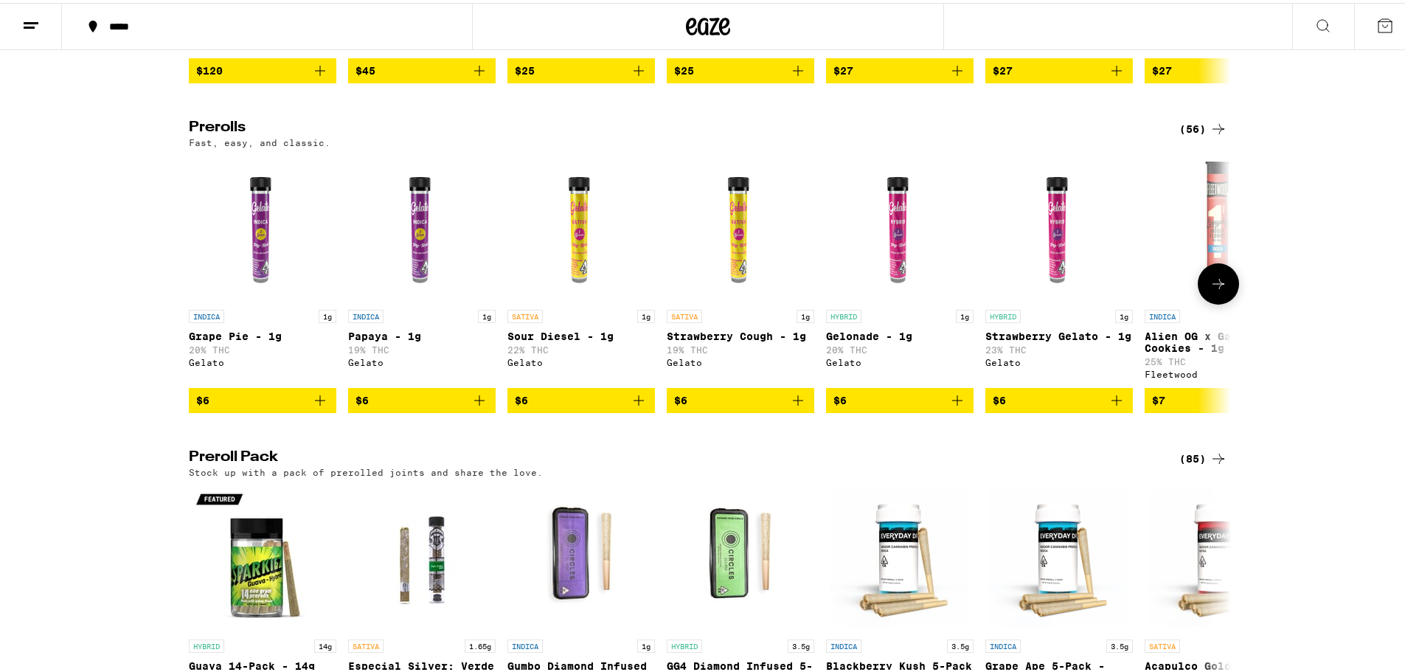
scroll to position [787, 0]
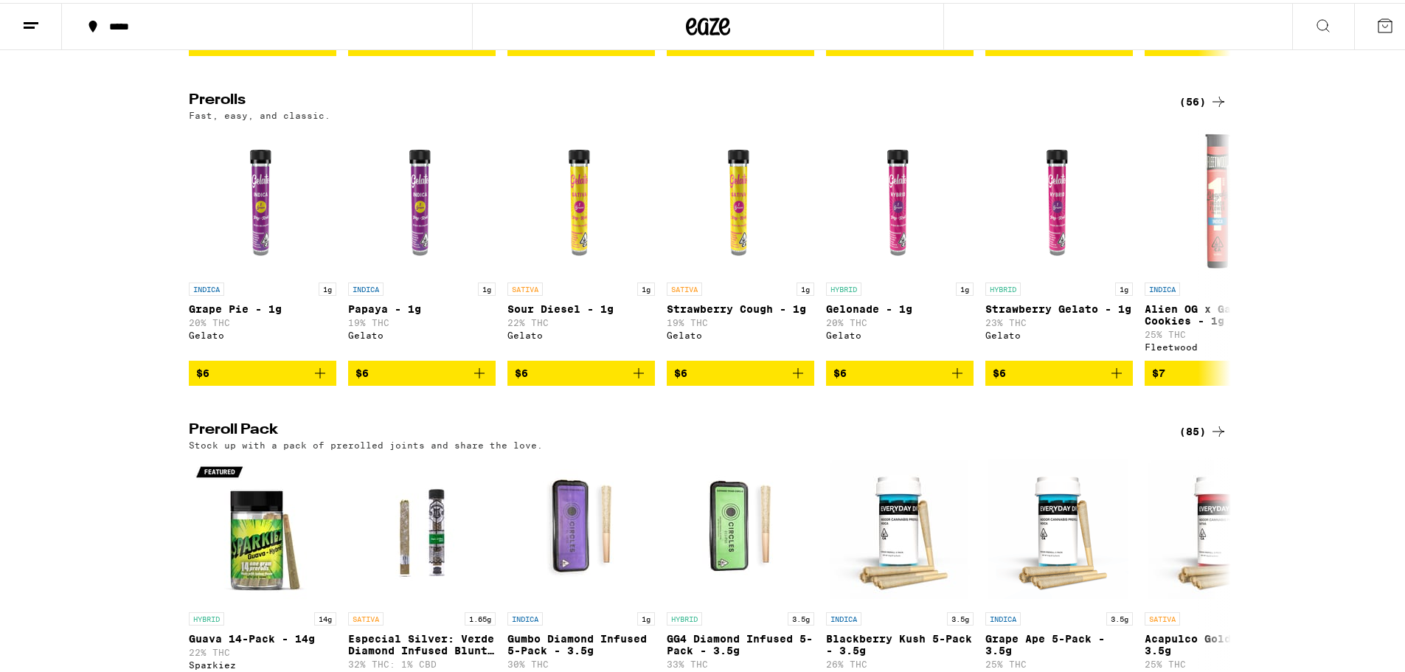
click at [1203, 108] on div "(56)" at bounding box center [1203, 99] width 48 height 18
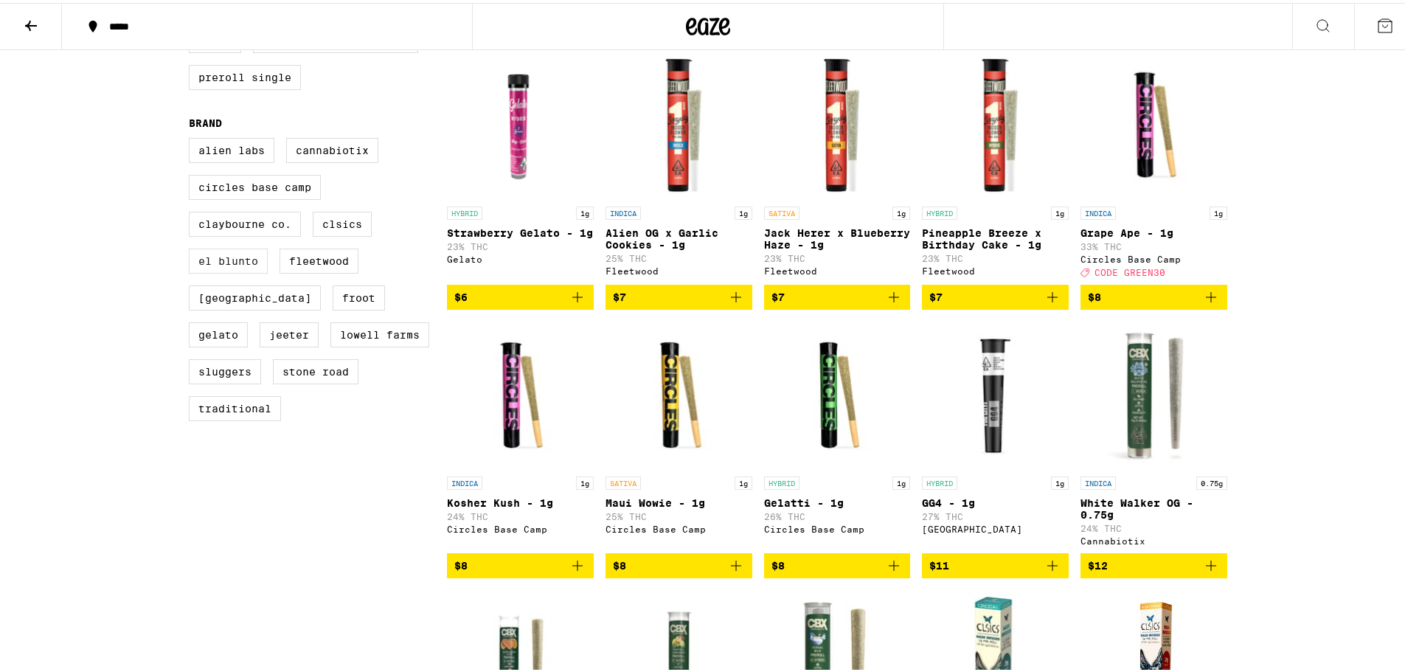
scroll to position [393, 0]
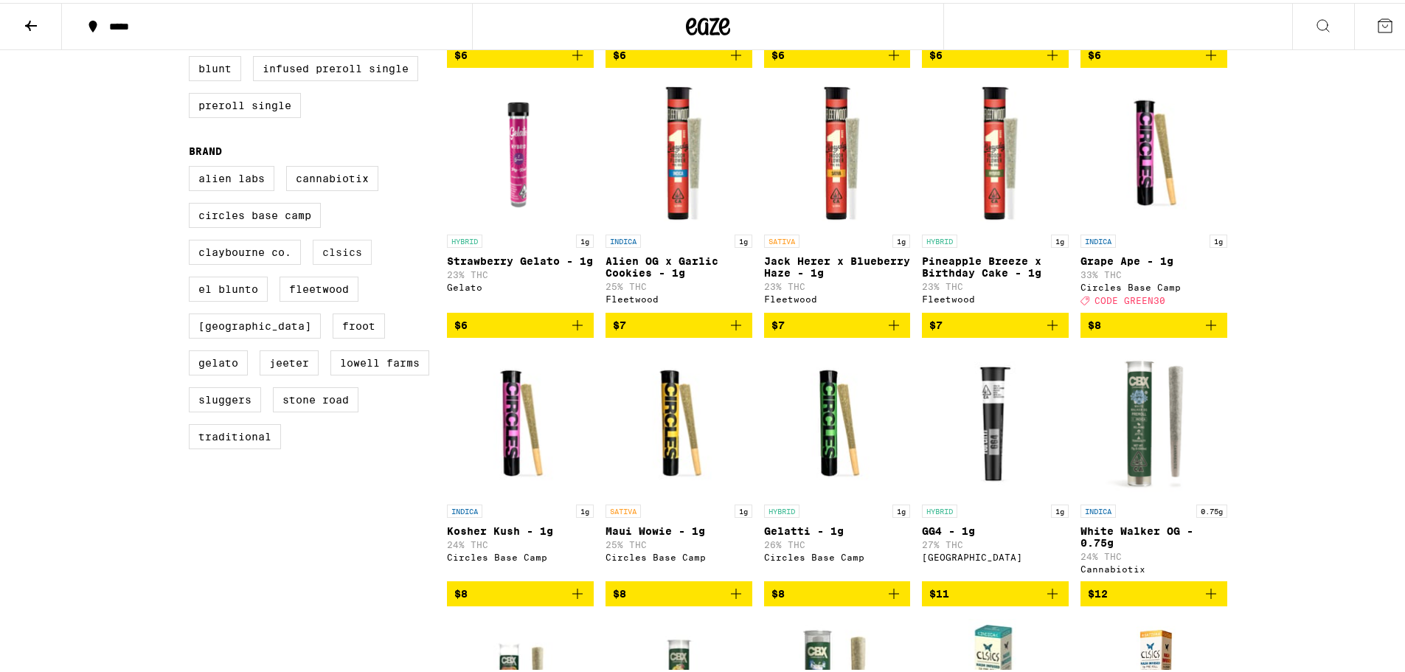
click at [329, 260] on label "CLSICS" at bounding box center [342, 249] width 59 height 25
click at [193, 166] on input "CLSICS" at bounding box center [192, 165] width 1 height 1
checkbox input "true"
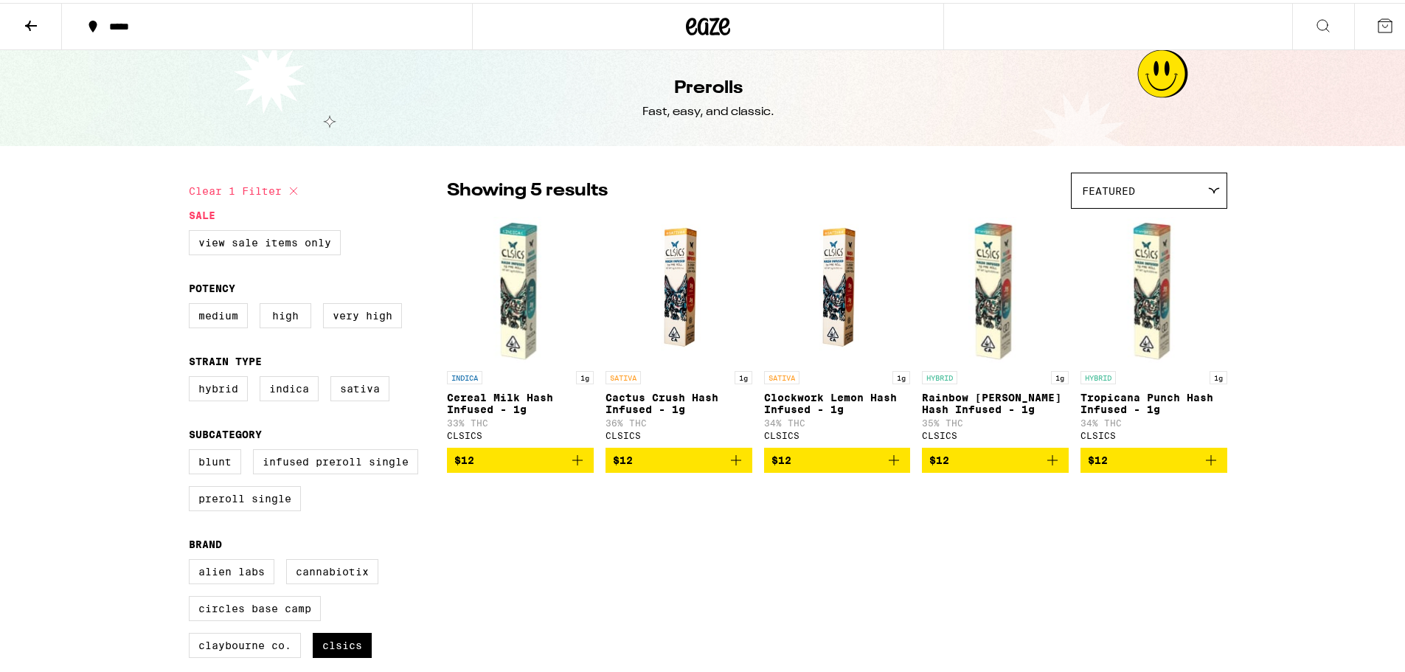
click at [22, 24] on icon at bounding box center [31, 23] width 18 height 18
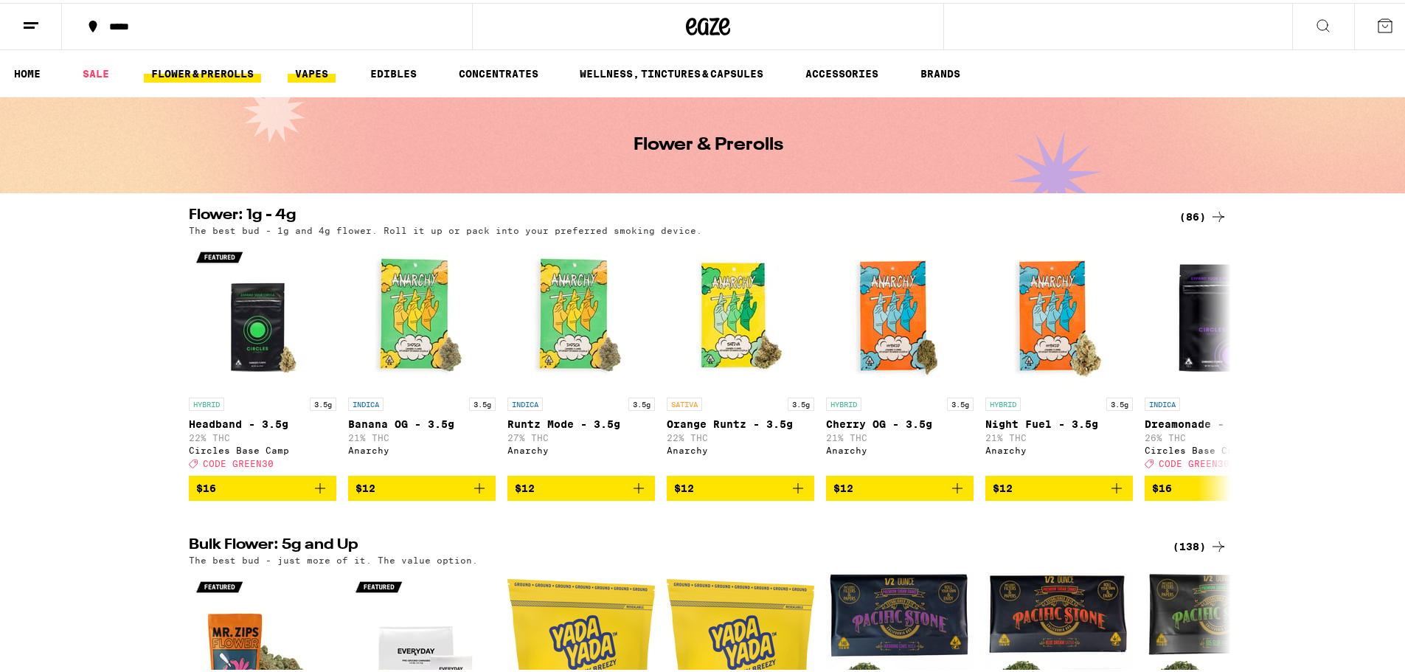
click at [311, 66] on link "VAPES" at bounding box center [312, 71] width 48 height 18
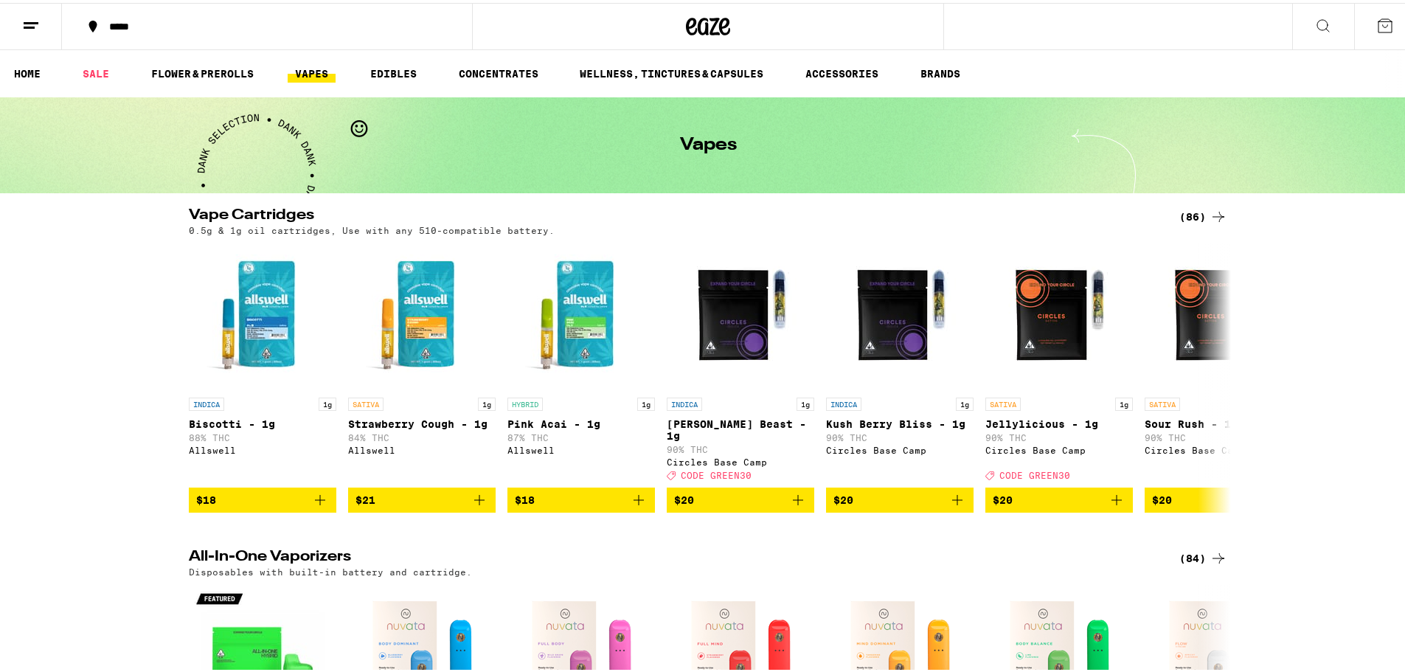
click at [1202, 209] on div "(86)" at bounding box center [1203, 214] width 48 height 18
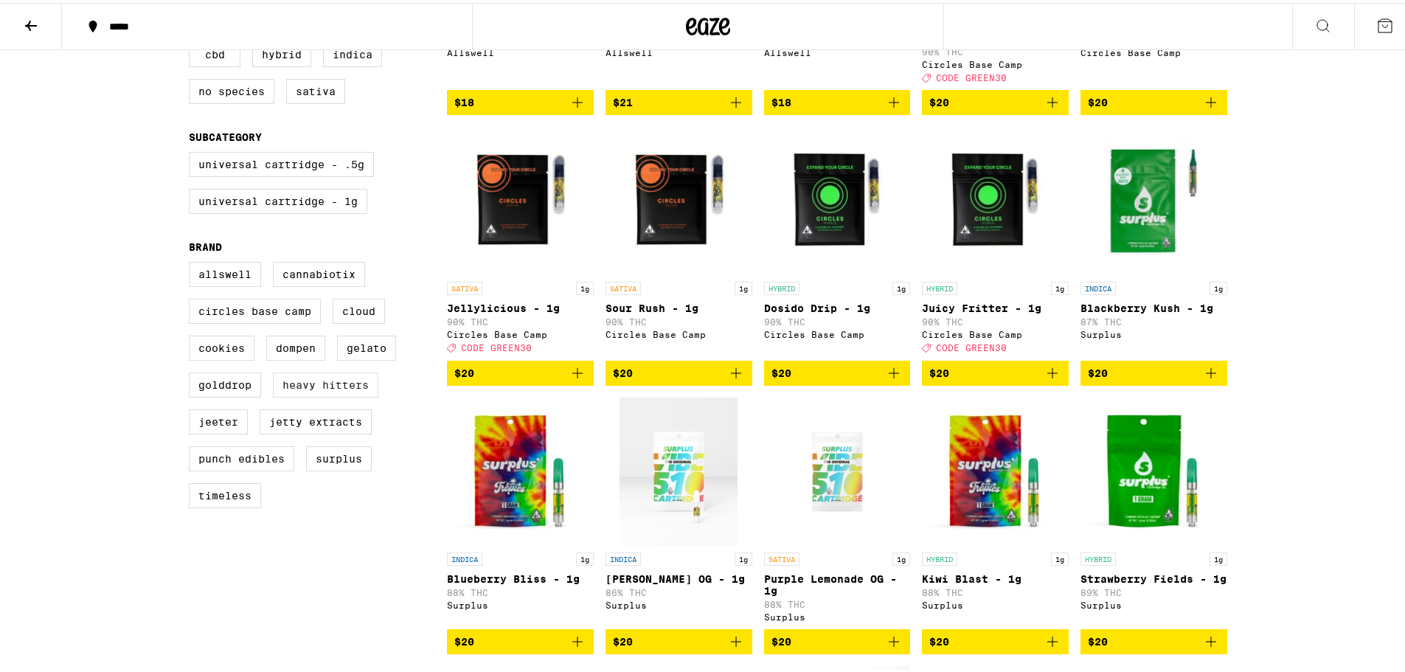
scroll to position [590, 0]
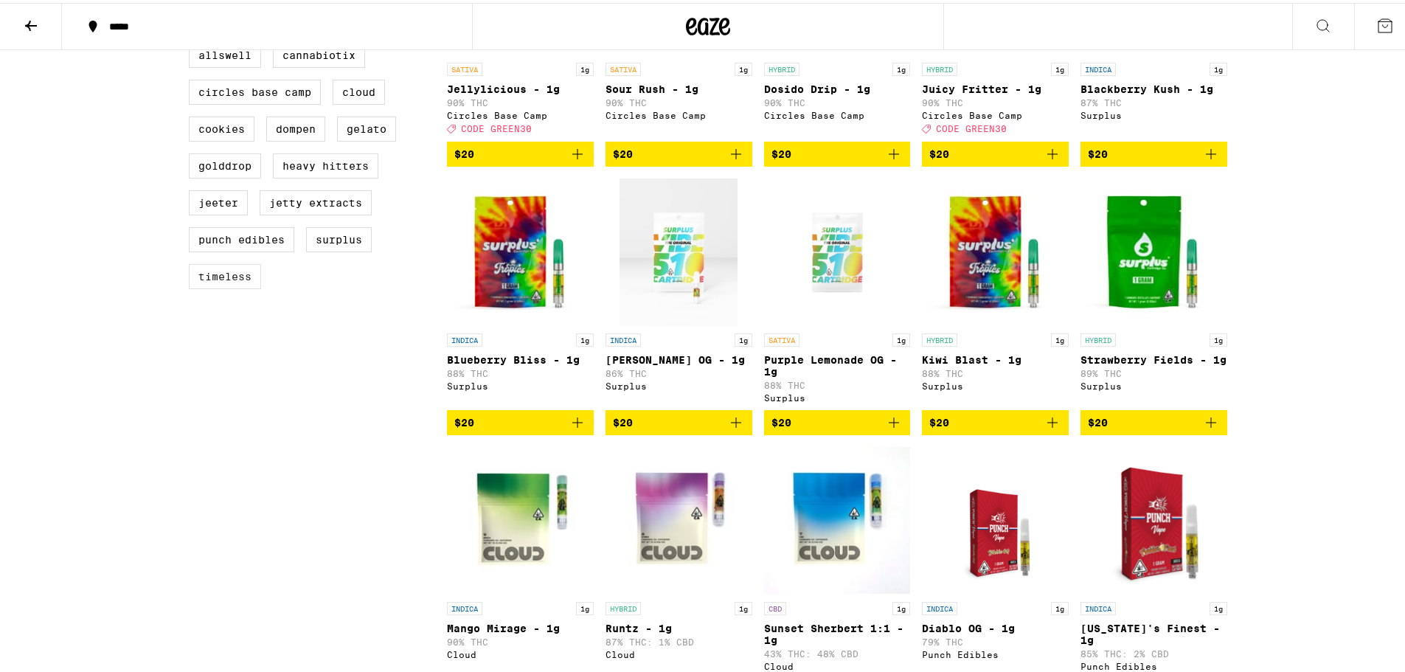
click at [225, 286] on label "Timeless" at bounding box center [225, 273] width 72 height 25
click at [193, 43] on input "Timeless" at bounding box center [192, 42] width 1 height 1
checkbox input "true"
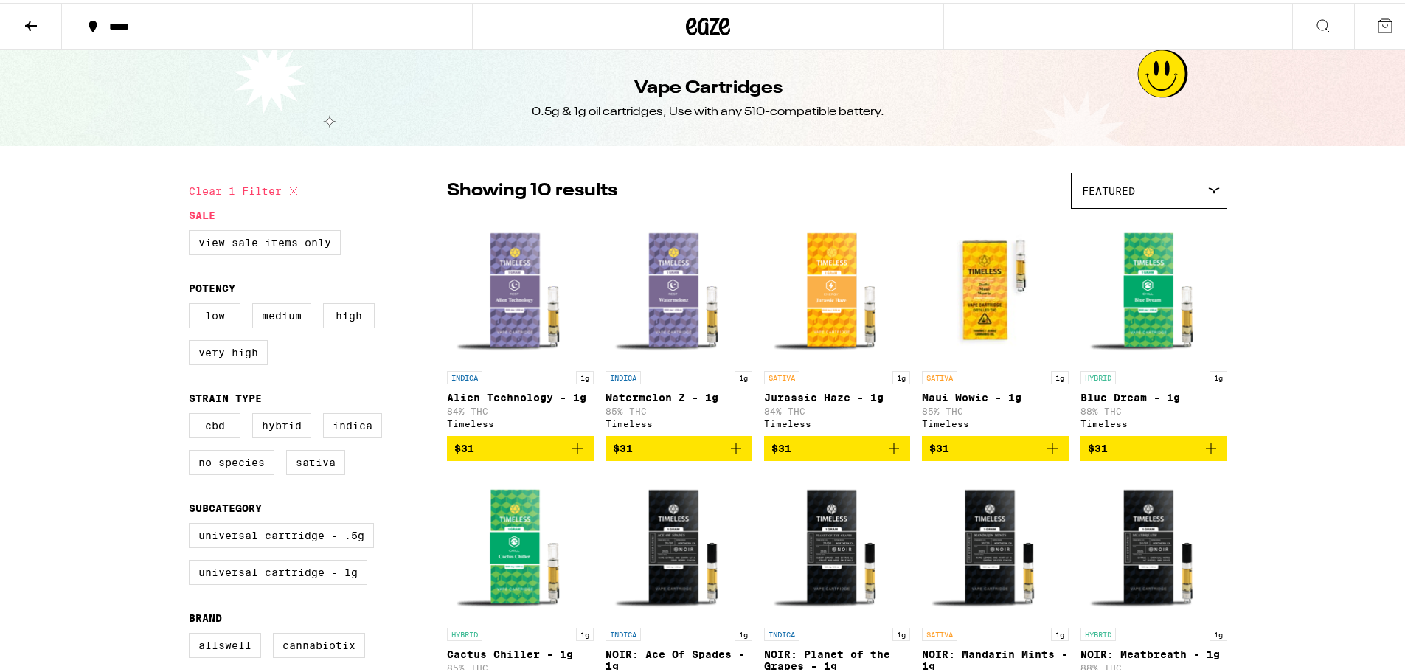
click at [21, 23] on button at bounding box center [31, 24] width 62 height 46
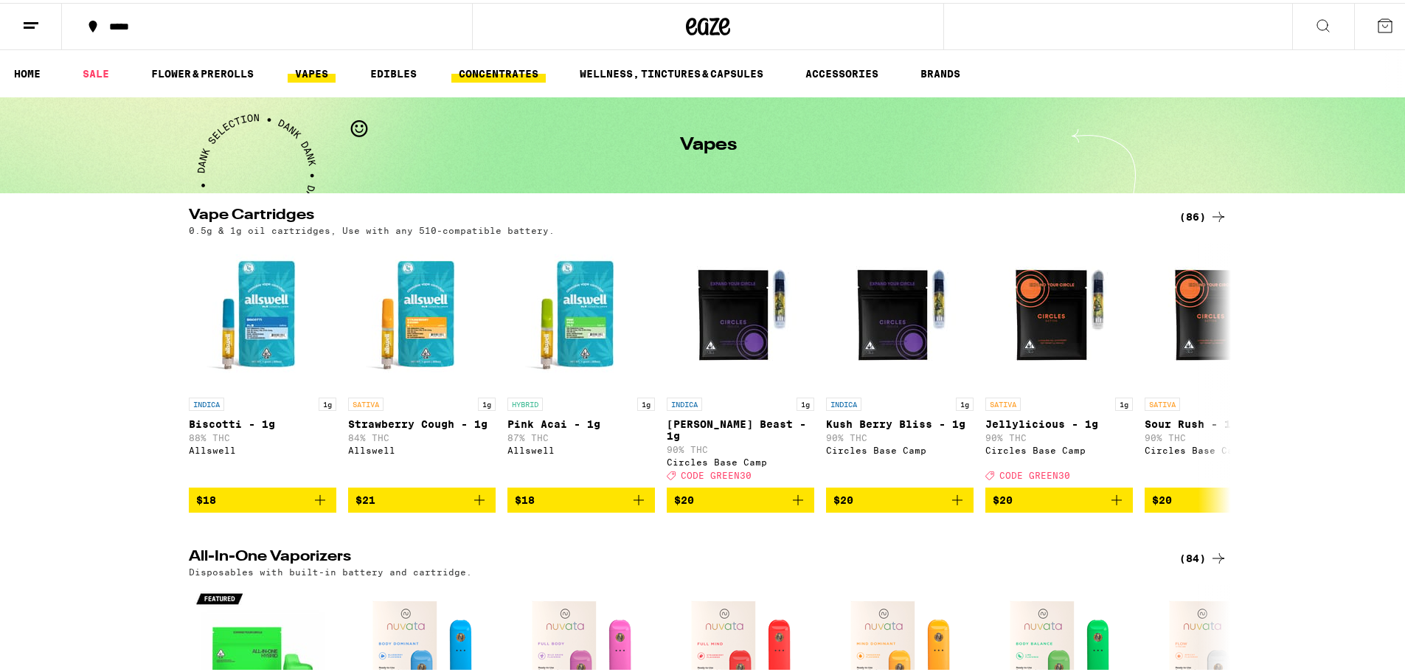
click at [490, 65] on link "CONCENTRATES" at bounding box center [498, 71] width 94 height 18
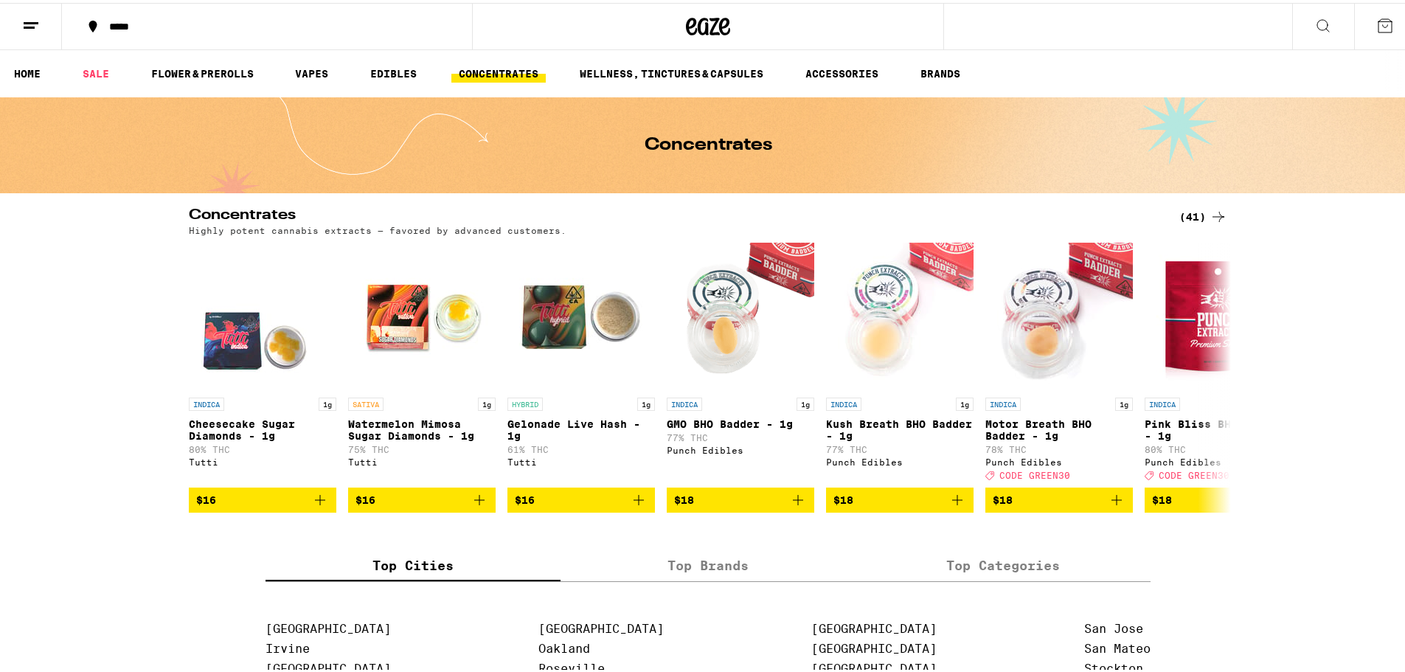
click at [1185, 218] on div "(41)" at bounding box center [1203, 214] width 48 height 18
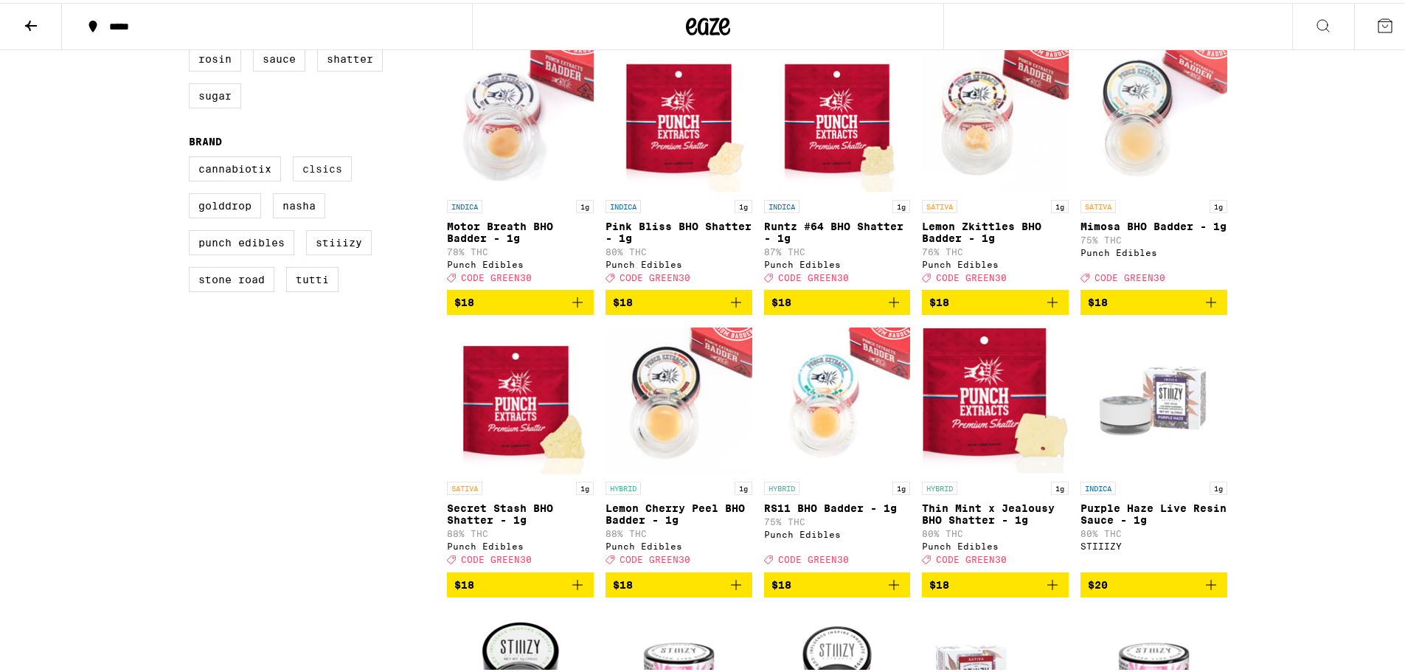
scroll to position [393, 0]
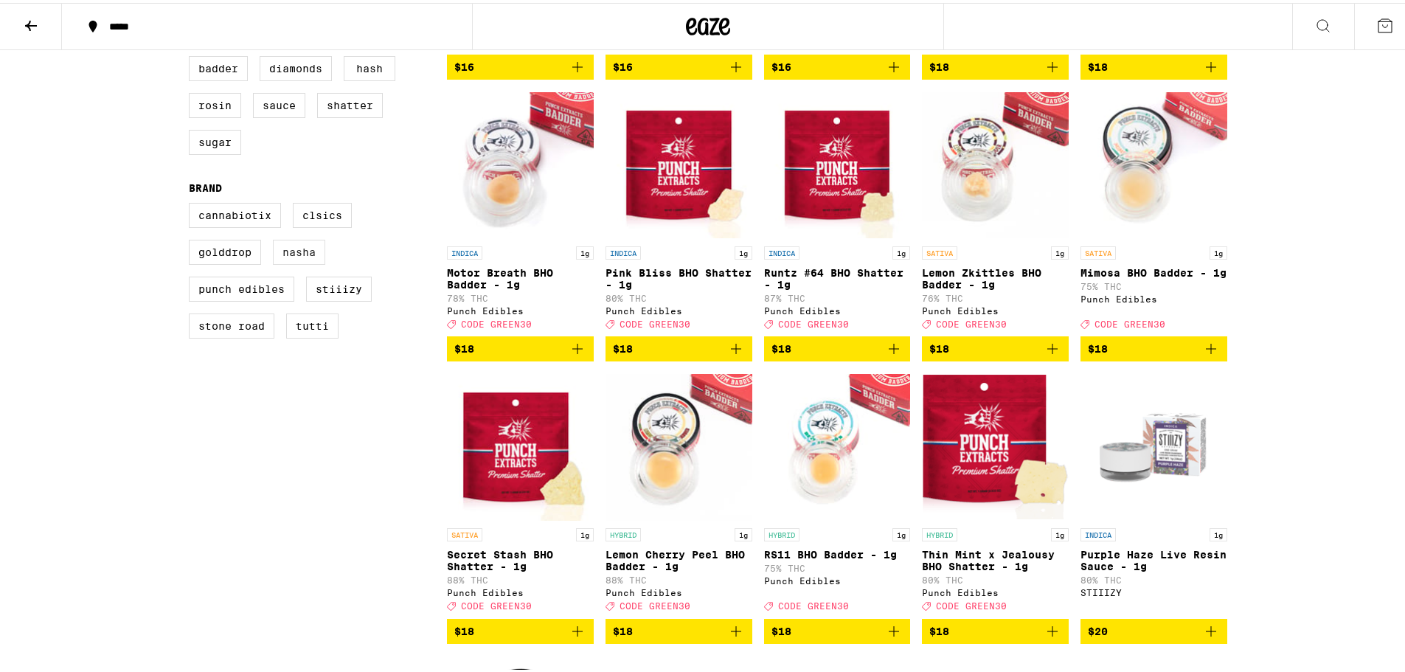
click at [294, 262] on label "NASHA" at bounding box center [299, 249] width 52 height 25
click at [193, 203] on input "NASHA" at bounding box center [192, 202] width 1 height 1
checkbox input "true"
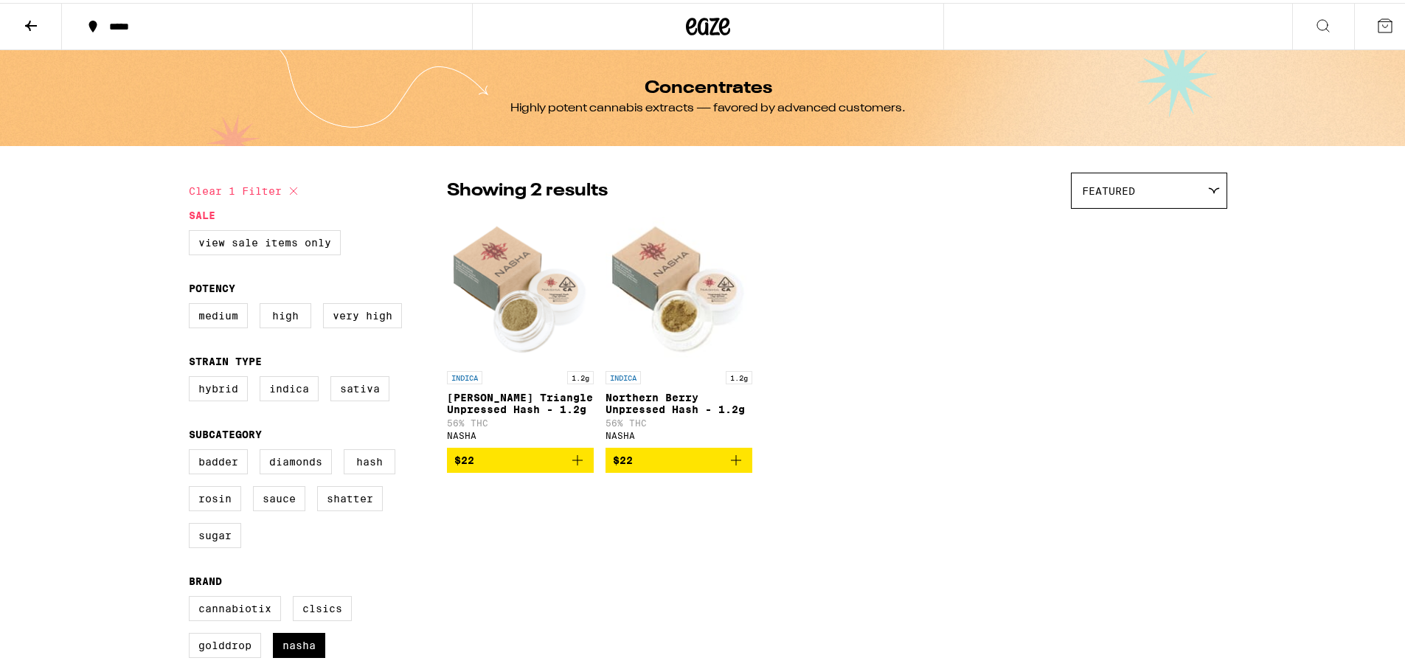
click at [30, 25] on icon at bounding box center [31, 23] width 12 height 10
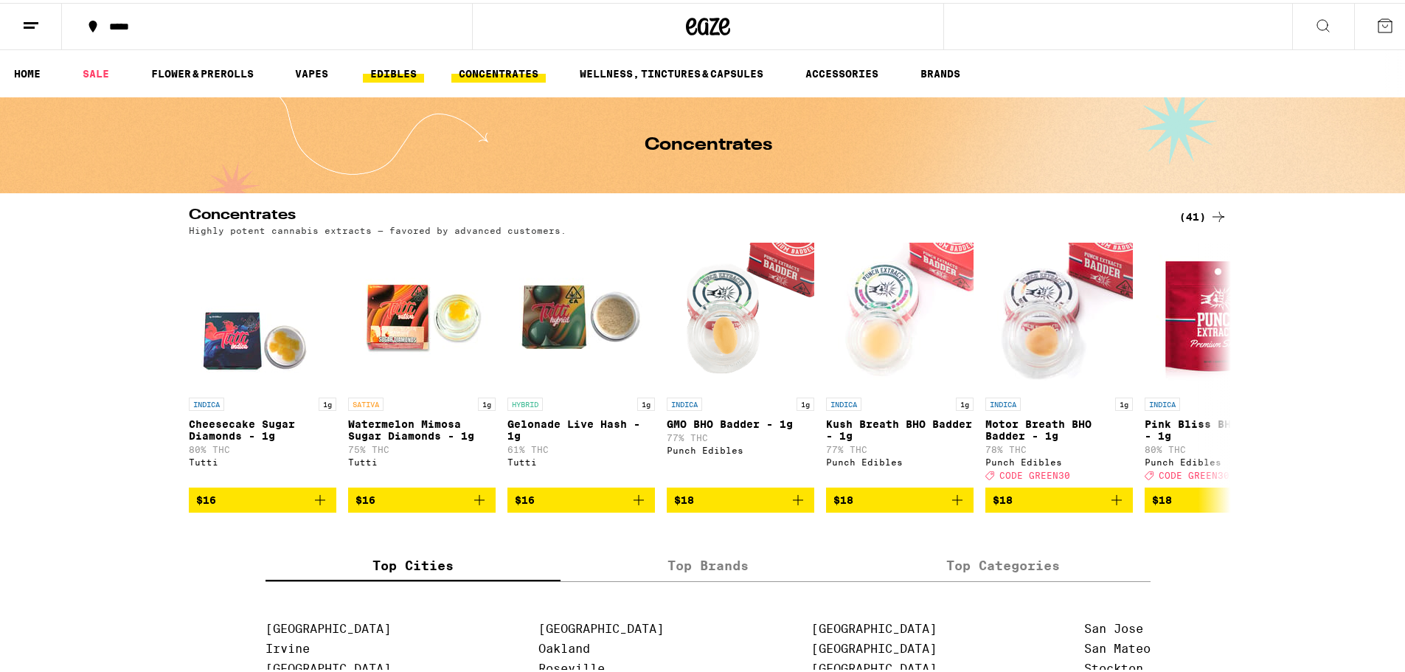
click at [392, 74] on link "EDIBLES" at bounding box center [393, 71] width 61 height 18
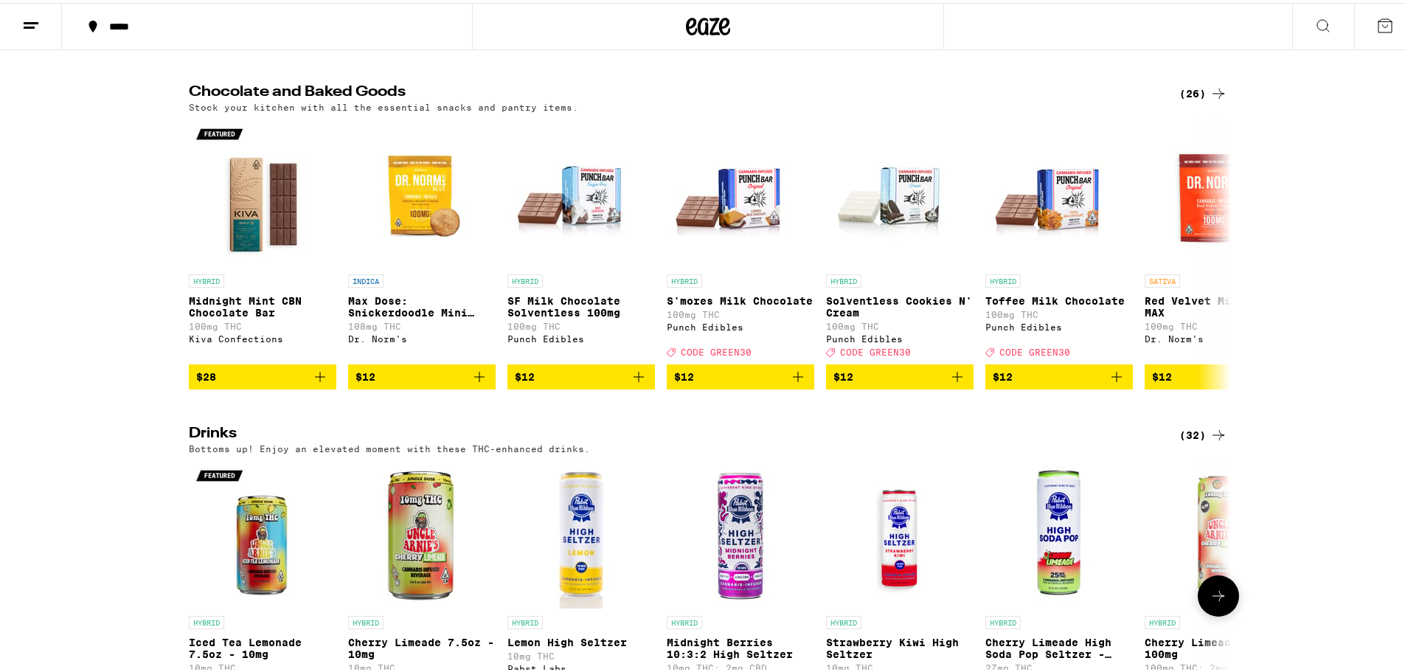
scroll to position [787, 0]
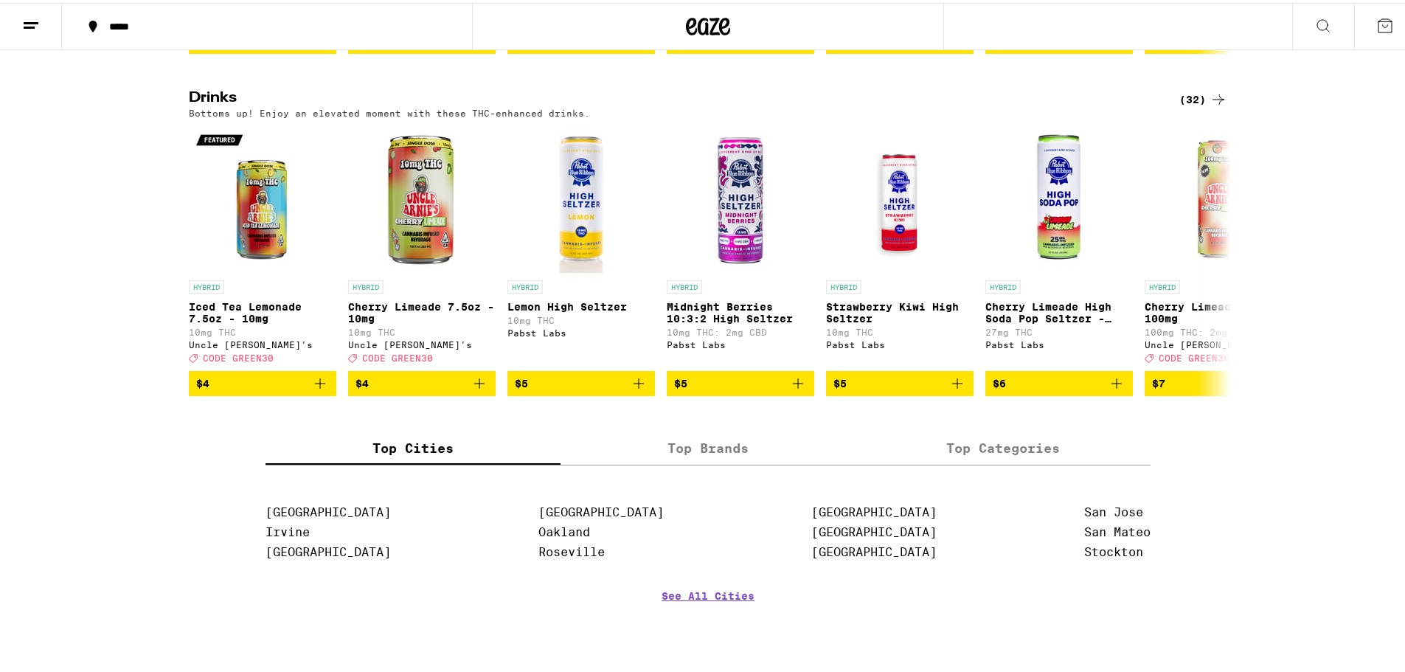
click at [1199, 105] on div "(32)" at bounding box center [1203, 97] width 48 height 18
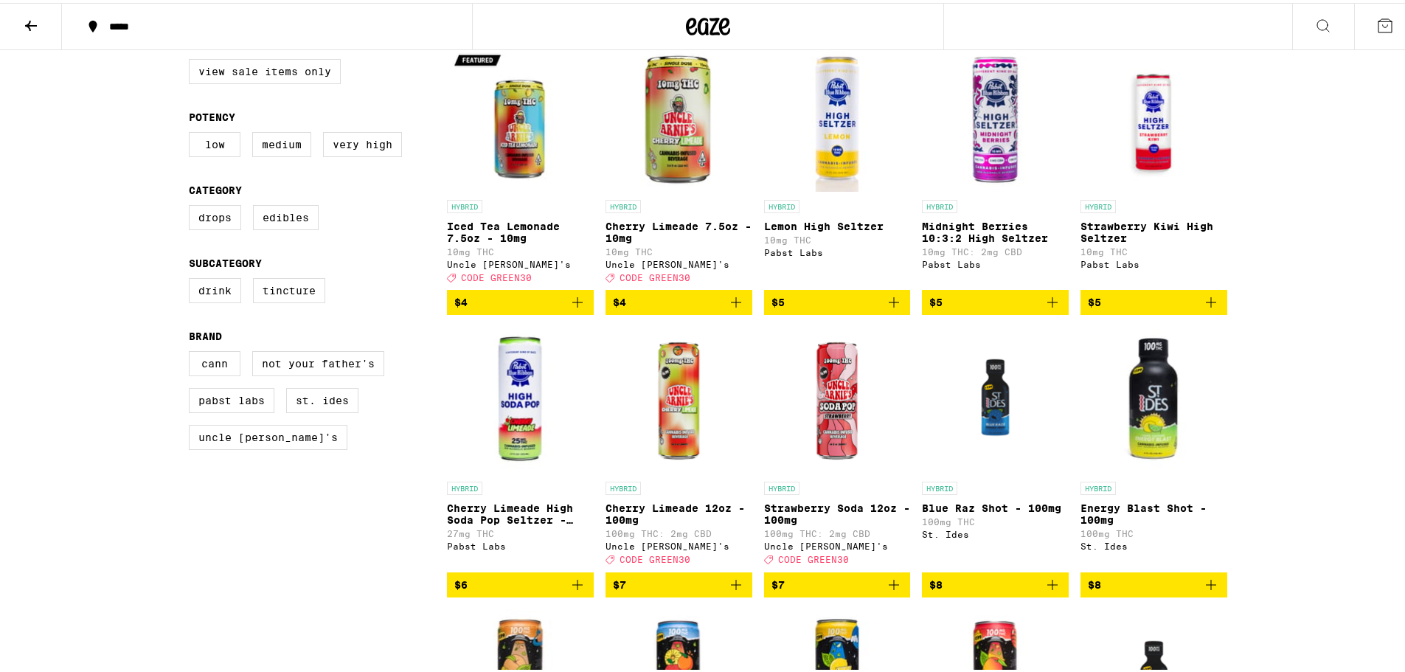
scroll to position [197, 0]
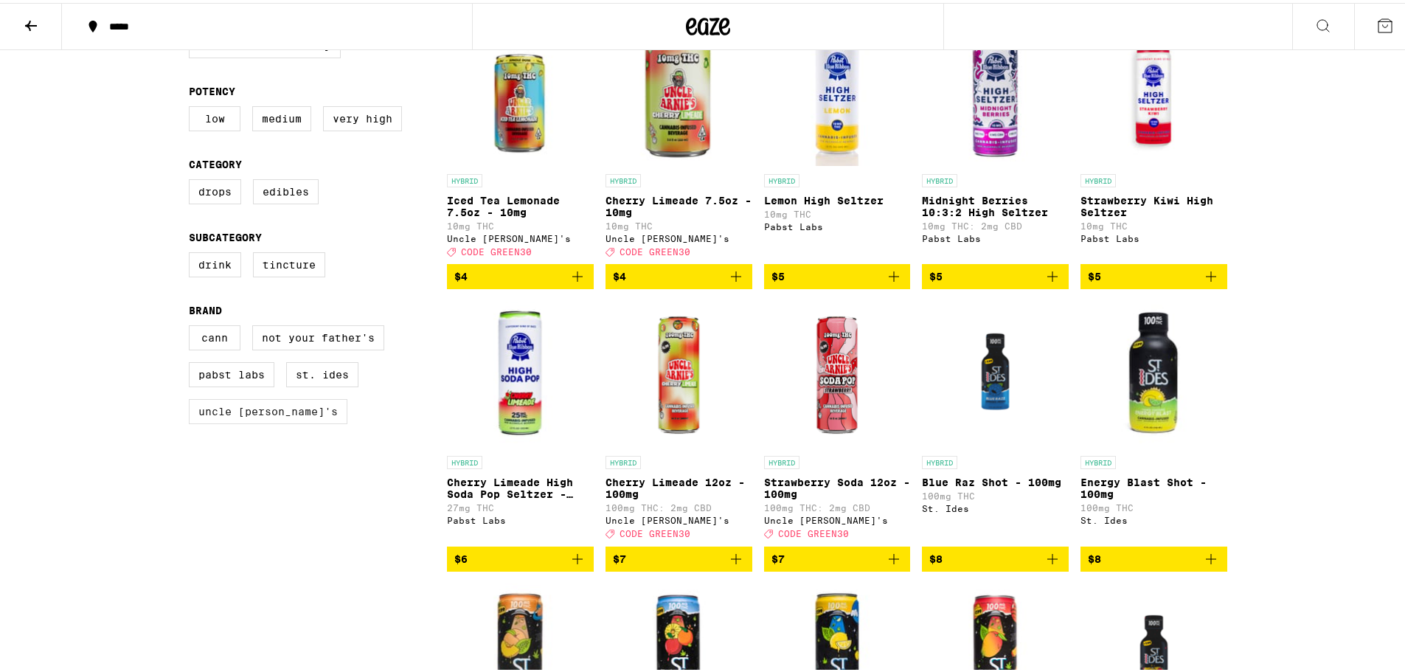
click at [257, 421] on label "Uncle [PERSON_NAME]'s" at bounding box center [268, 408] width 159 height 25
click at [193, 325] on input "Uncle [PERSON_NAME]'s" at bounding box center [192, 325] width 1 height 1
checkbox input "true"
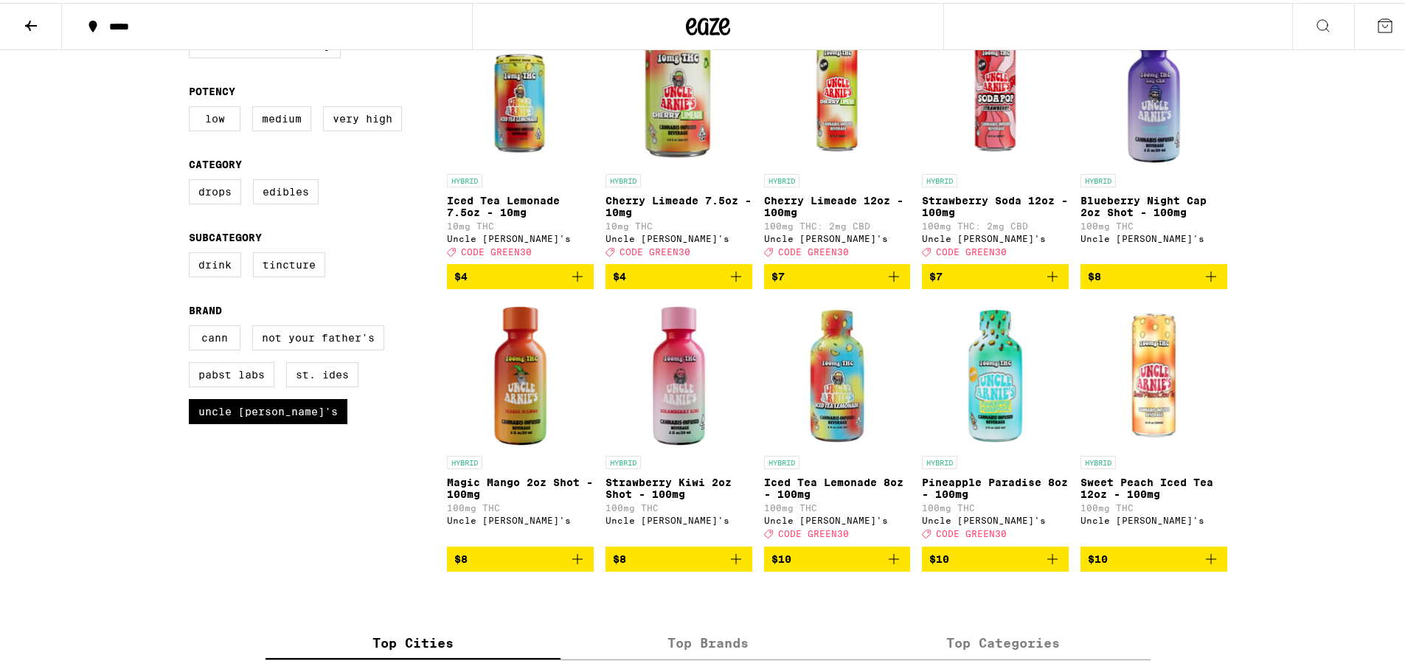
click at [35, 19] on icon at bounding box center [31, 23] width 18 height 18
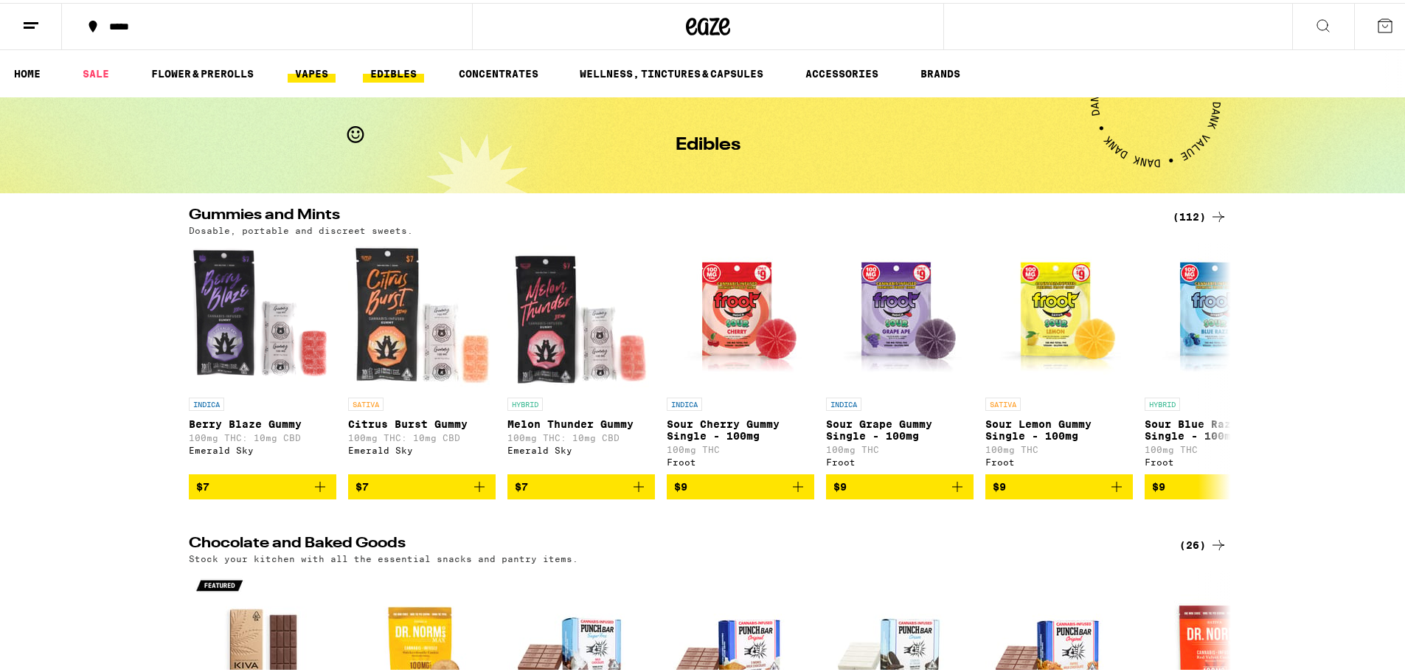
click at [313, 72] on link "VAPES" at bounding box center [312, 71] width 48 height 18
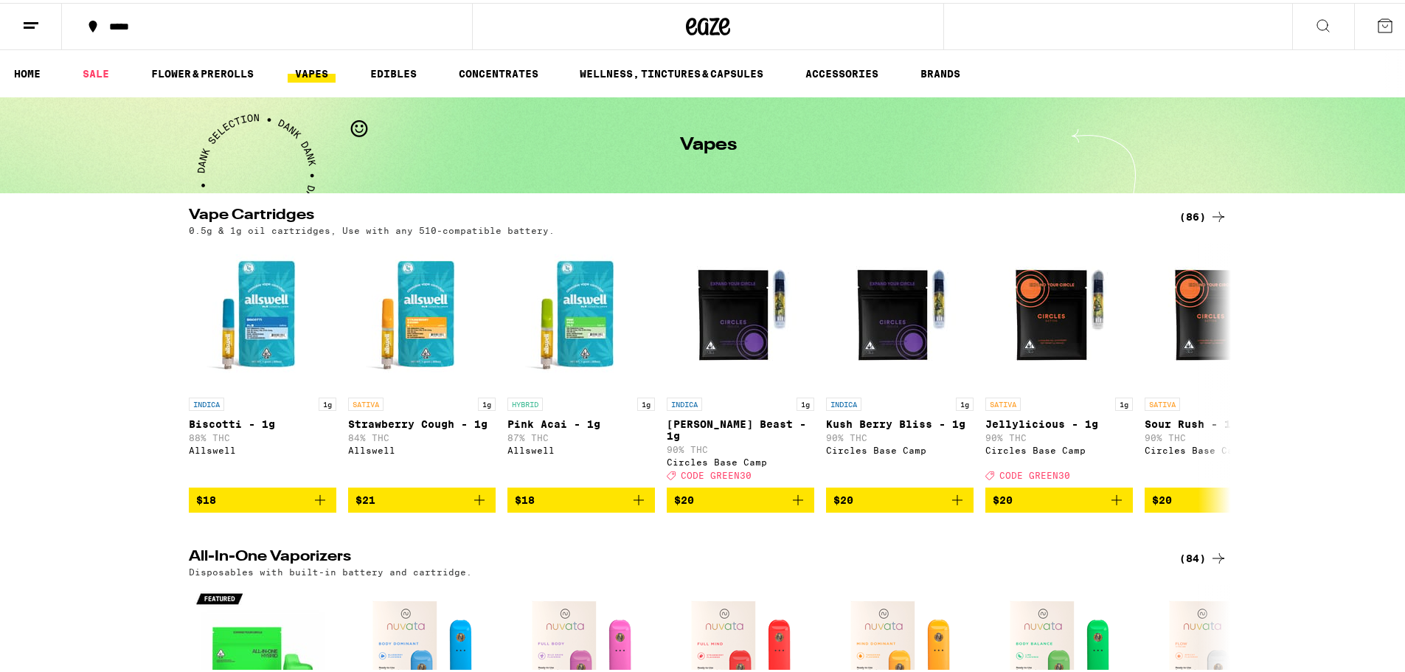
click at [1196, 211] on div "(86)" at bounding box center [1203, 214] width 48 height 18
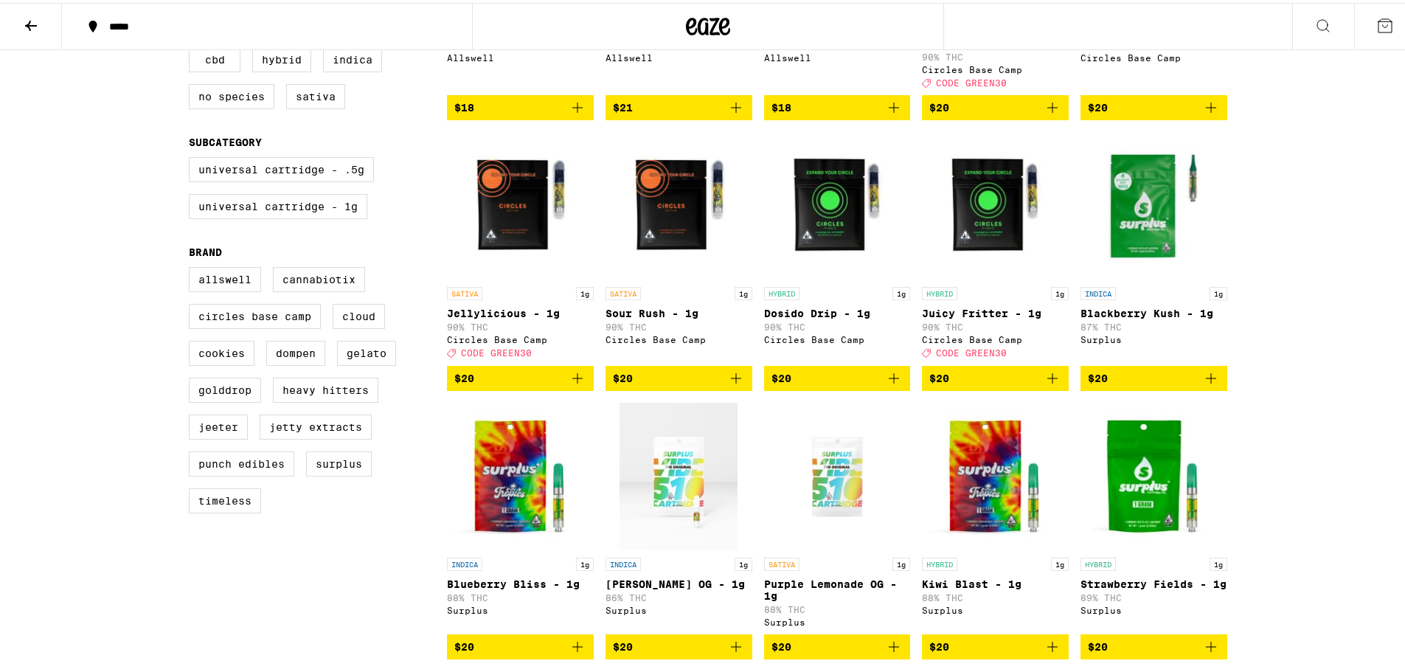
scroll to position [393, 0]
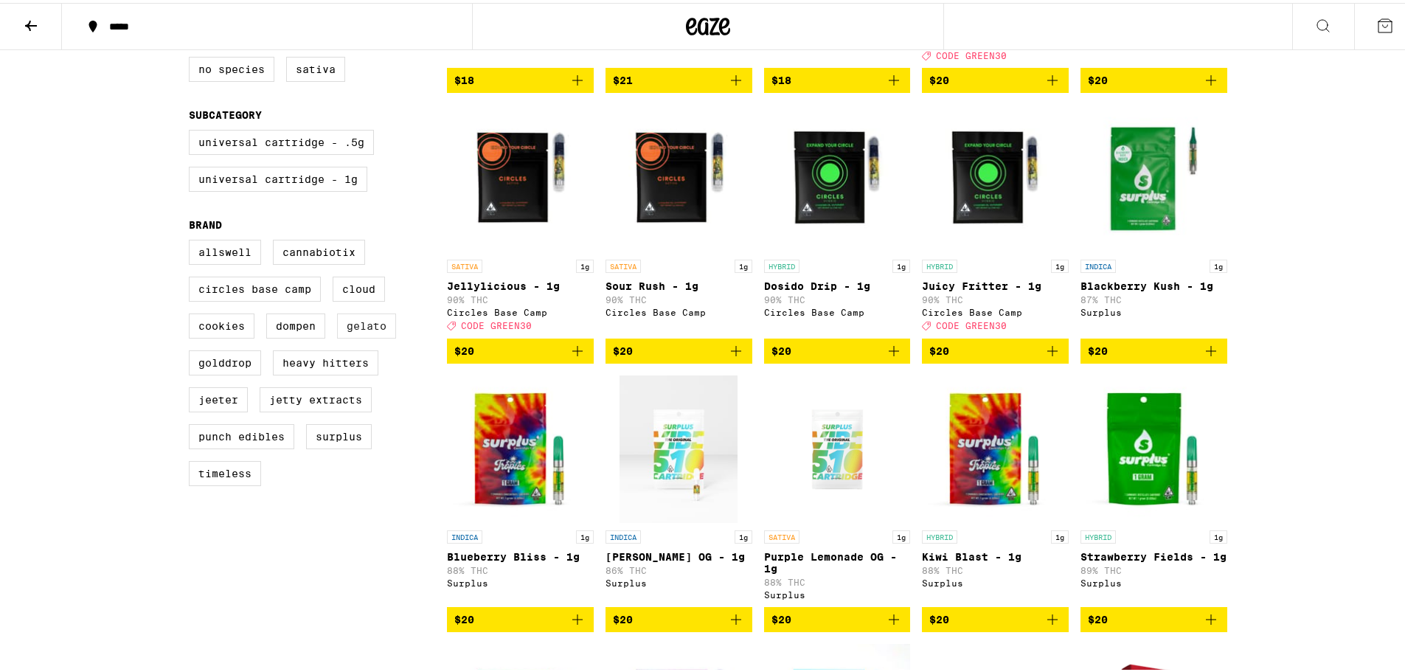
click at [361, 336] on label "Gelato" at bounding box center [366, 323] width 59 height 25
click at [193, 240] on input "Gelato" at bounding box center [192, 239] width 1 height 1
checkbox input "true"
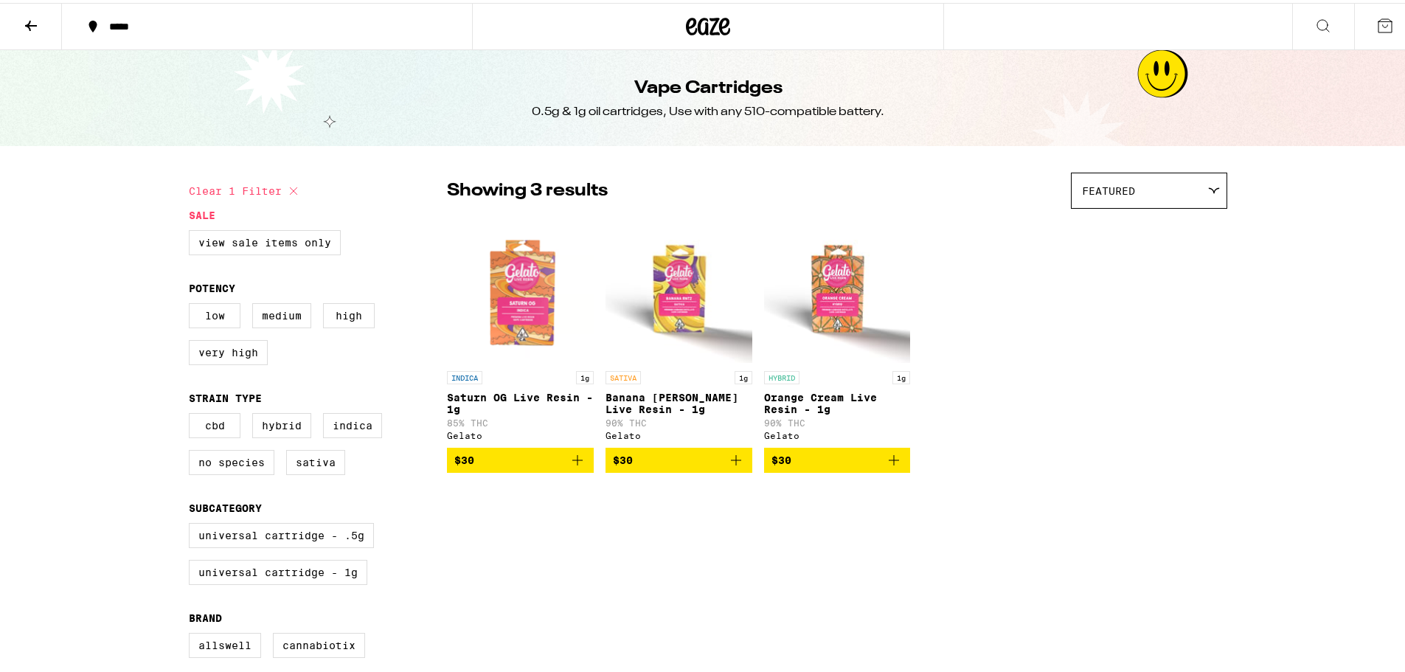
click at [35, 26] on icon at bounding box center [31, 23] width 18 height 18
